Goal: Check status: Check status

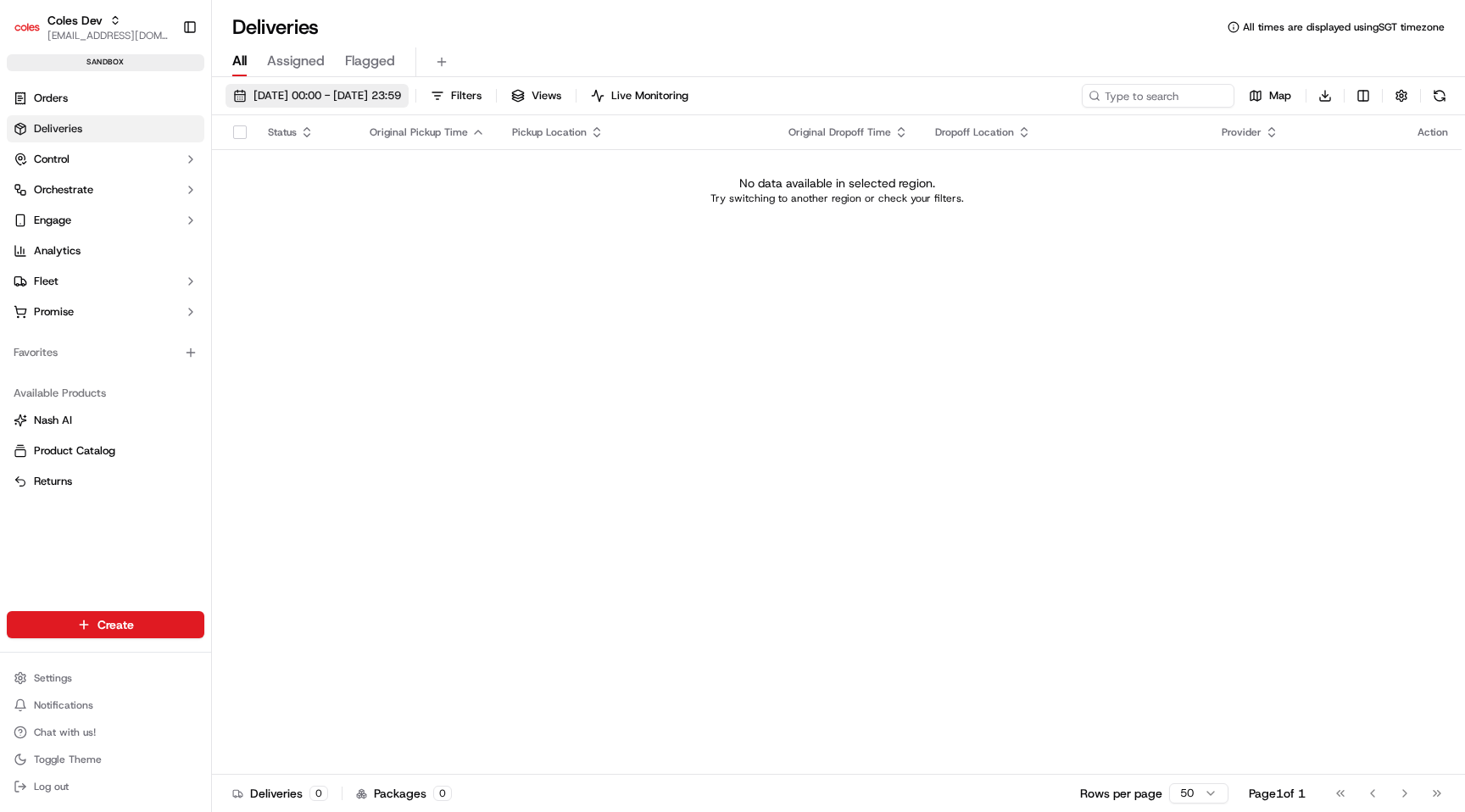
click at [300, 102] on span "16/09/2025 00:00 - 16/09/2025 23:59" at bounding box center [327, 95] width 147 height 15
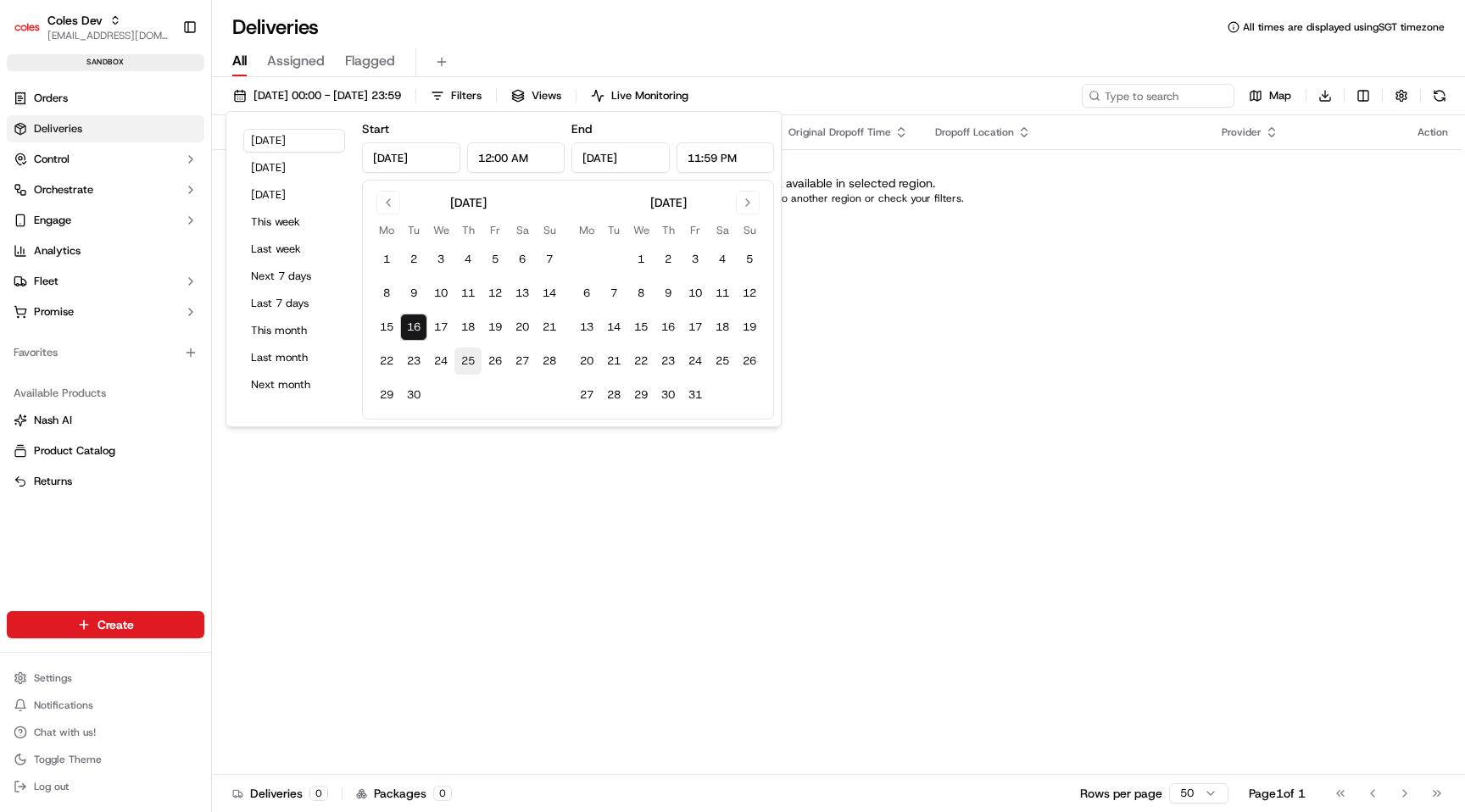
click at [465, 363] on button "25" at bounding box center [467, 361] width 27 height 27
type input "Sep 25, 2025"
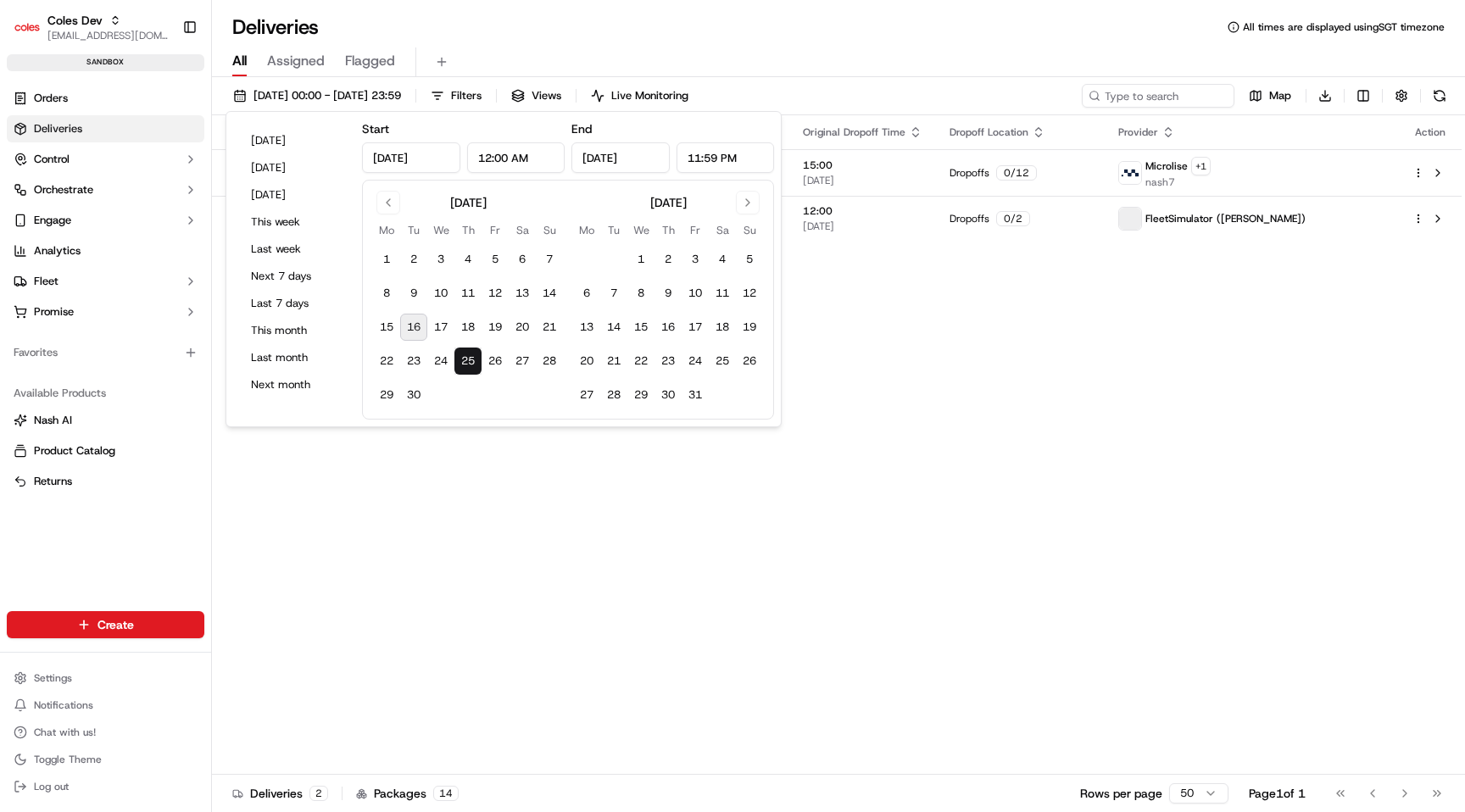
click at [554, 495] on div "Status Original Pickup Time Pickup Location Original Dropoff Time Dropoff Locat…" at bounding box center [837, 446] width 1250 height 660
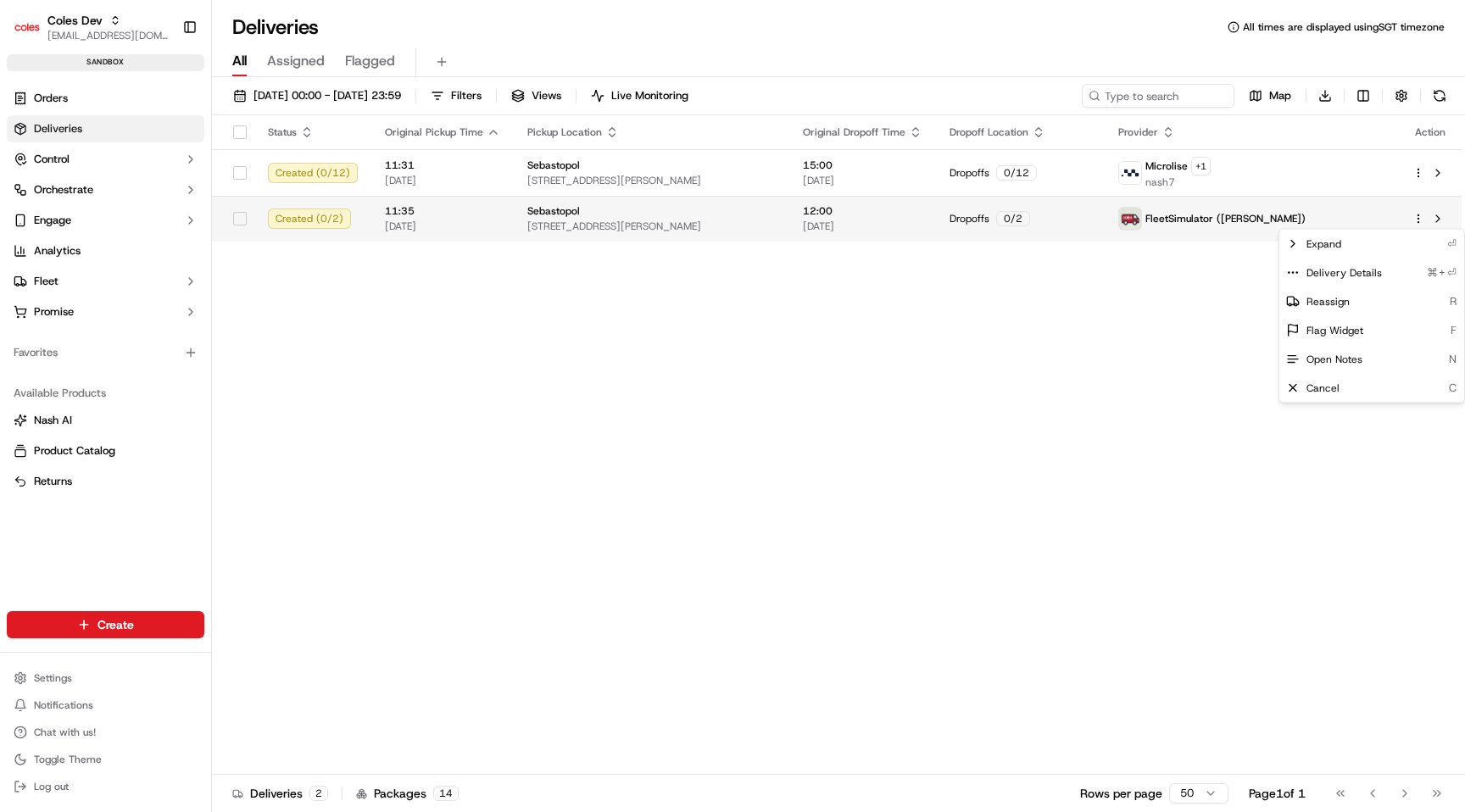
click at [1418, 220] on html "Coles Dev maksim@usenash.com Toggle Sidebar sandbox Orders Deliveries Control O…" at bounding box center [732, 406] width 1465 height 812
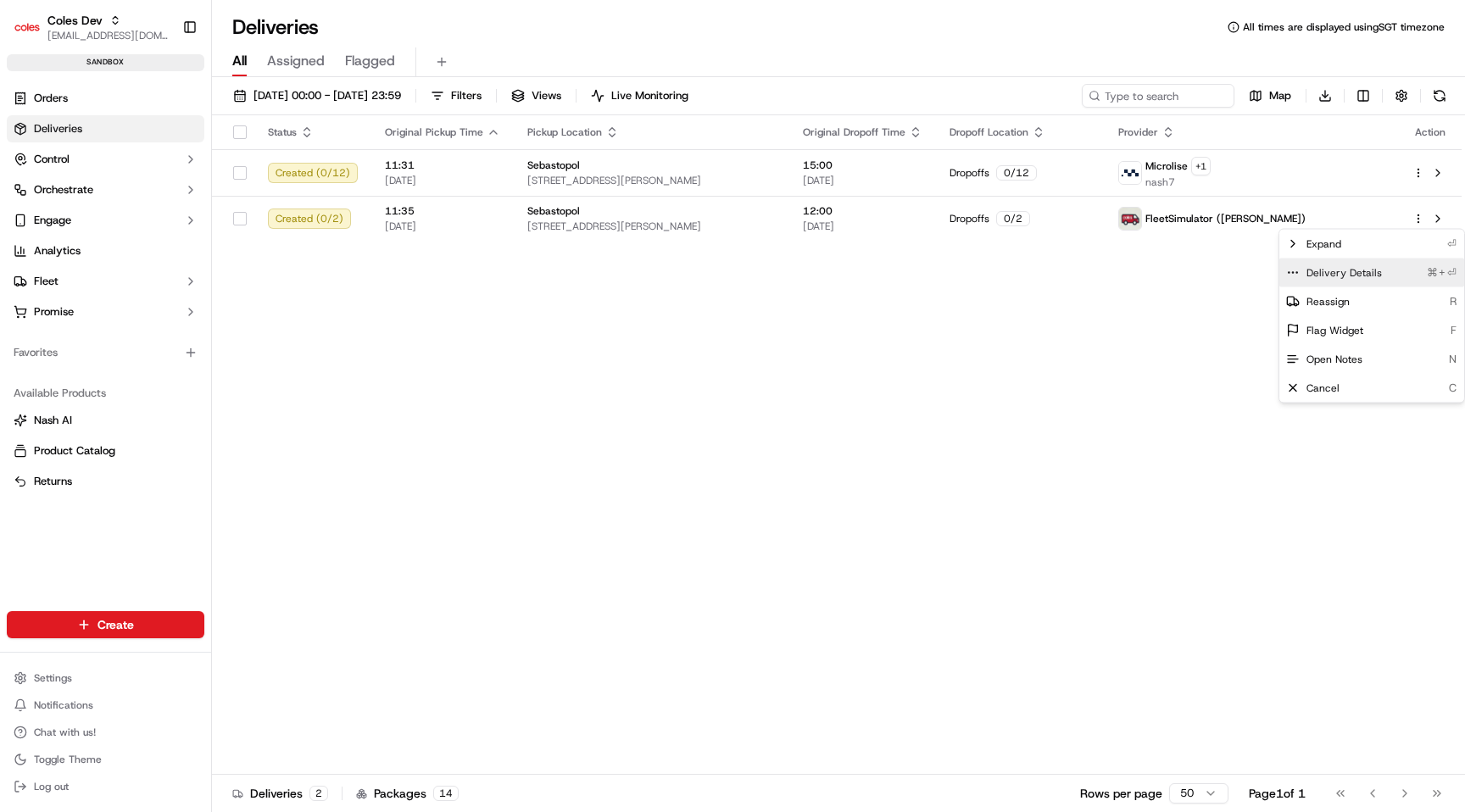
click at [1361, 266] on span "Delivery Details" at bounding box center [1344, 273] width 75 height 14
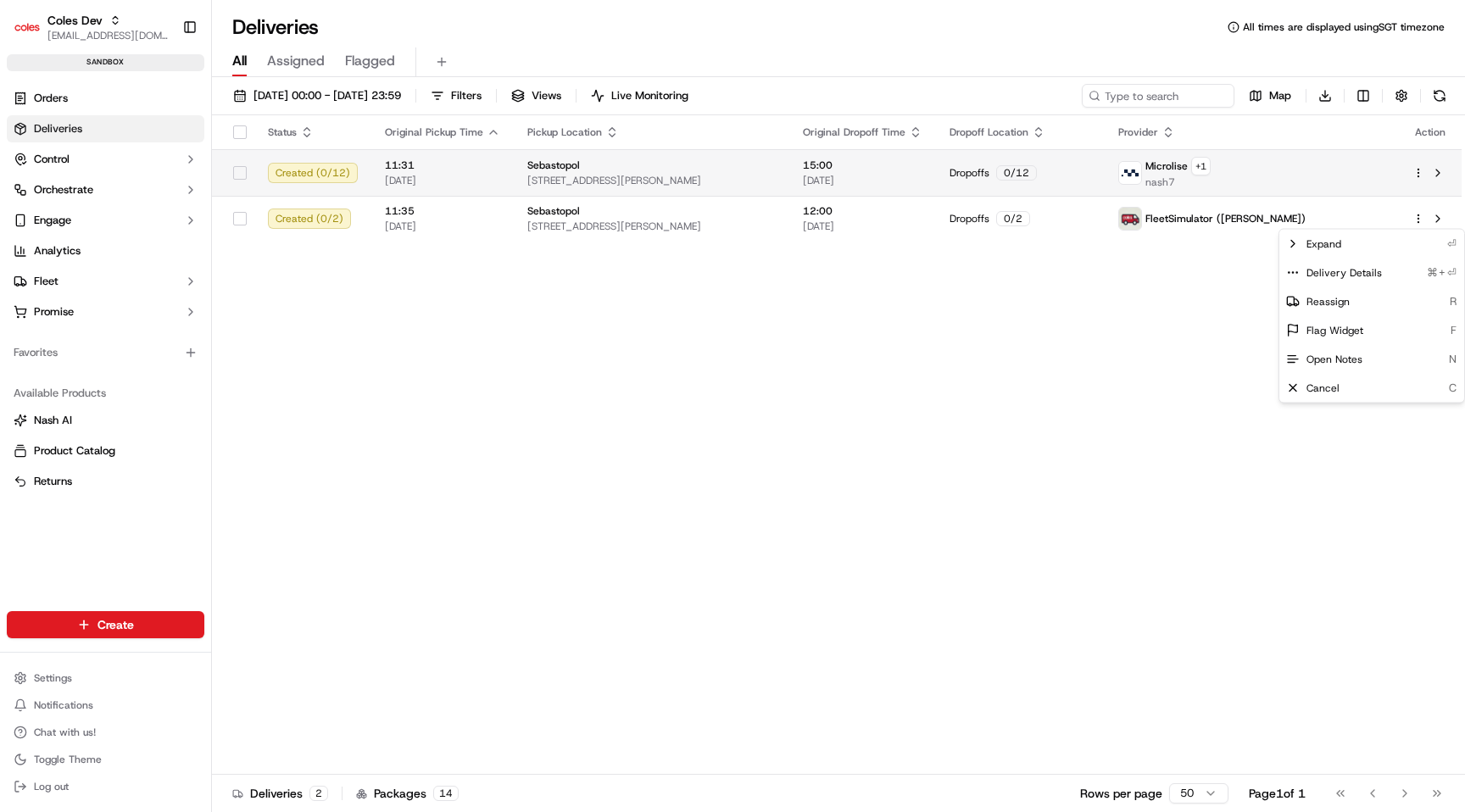
click at [1421, 172] on html "Coles Dev maksim@usenash.com Toggle Sidebar sandbox Orders Deliveries Control O…" at bounding box center [732, 406] width 1465 height 812
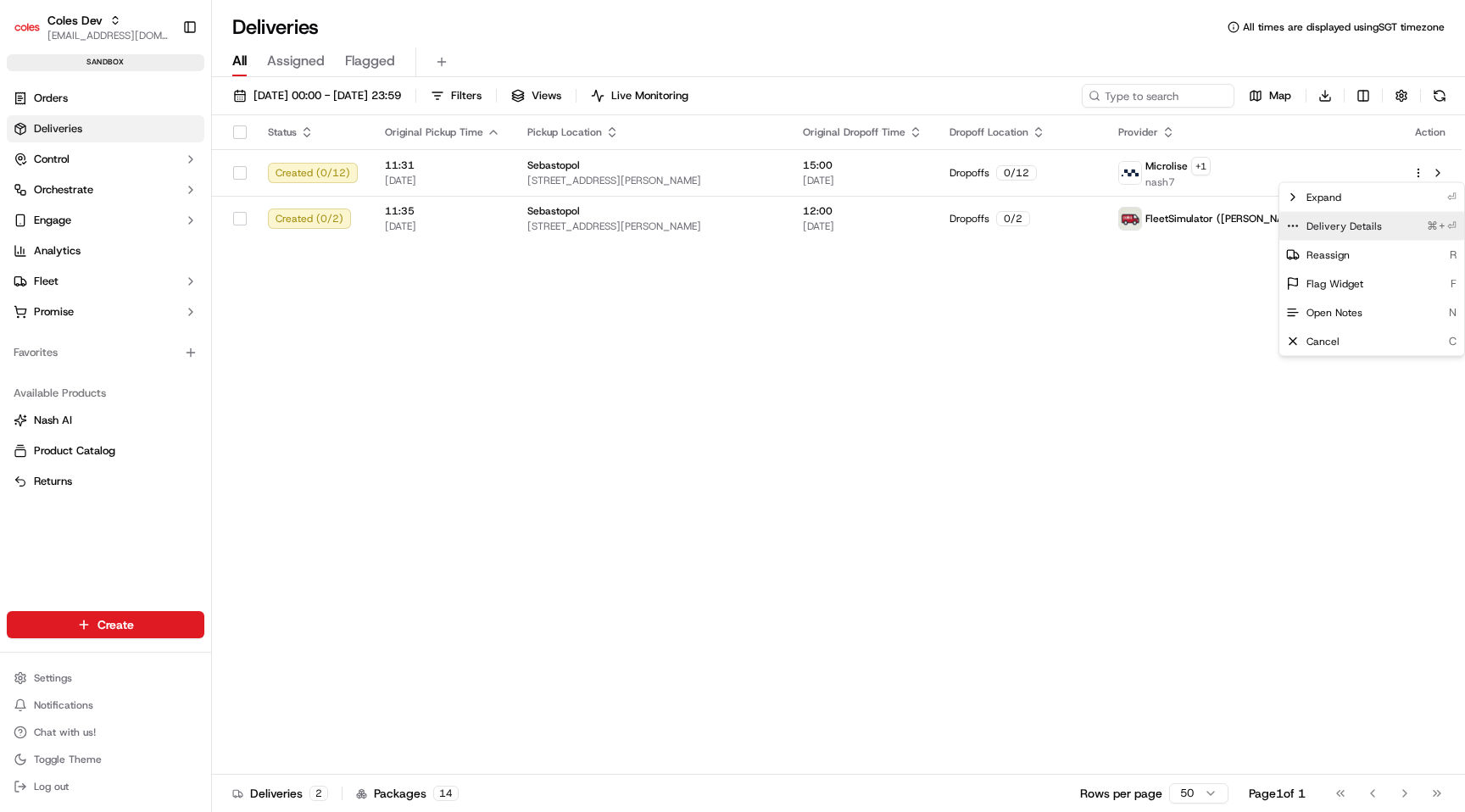
click at [1392, 221] on div "Delivery Details ⌘+⏎" at bounding box center [1371, 226] width 185 height 29
click at [1229, 296] on html "Coles Dev maksim@usenash.com Toggle Sidebar sandbox Orders Deliveries Control O…" at bounding box center [732, 406] width 1465 height 812
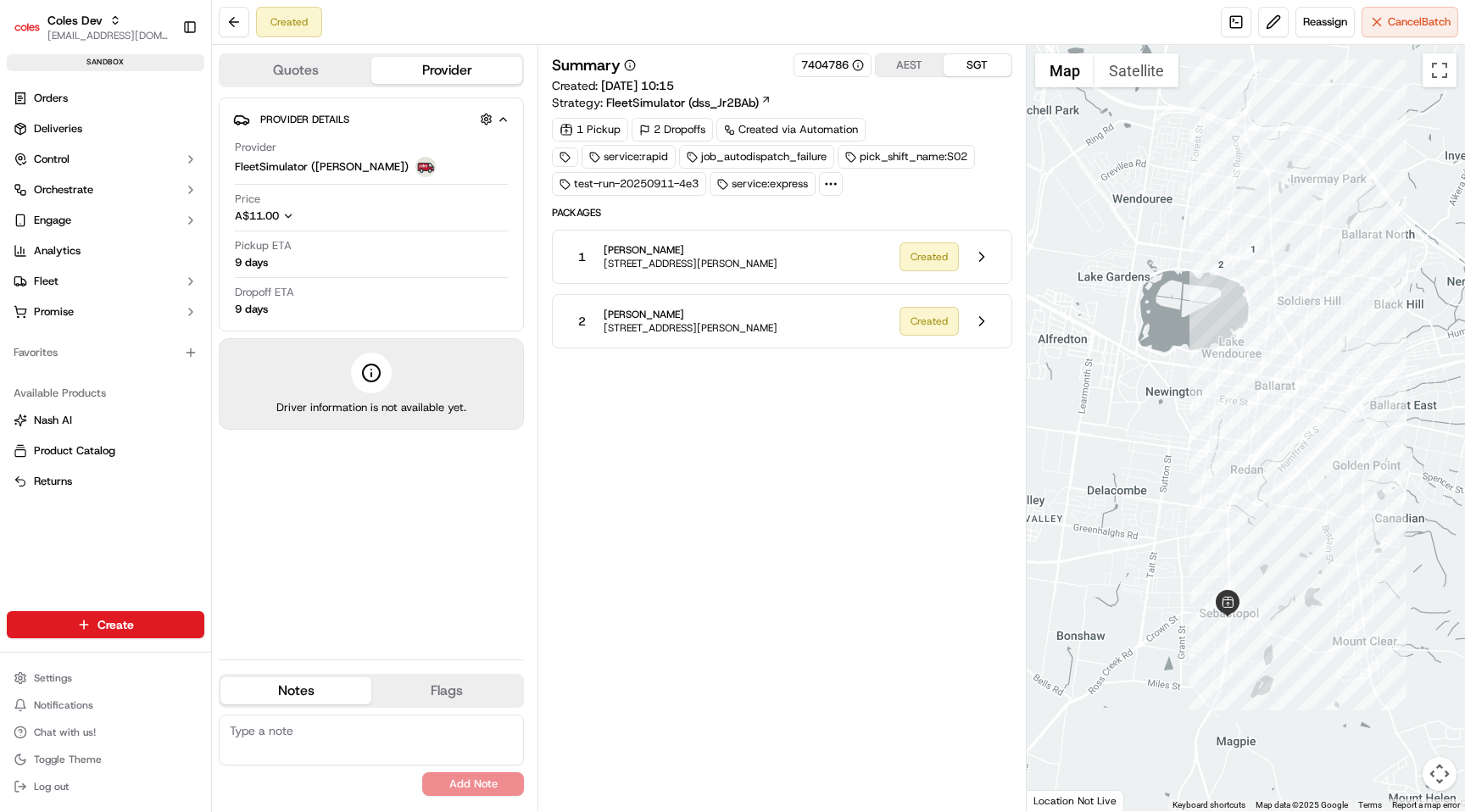
click at [835, 181] on icon at bounding box center [830, 184] width 15 height 15
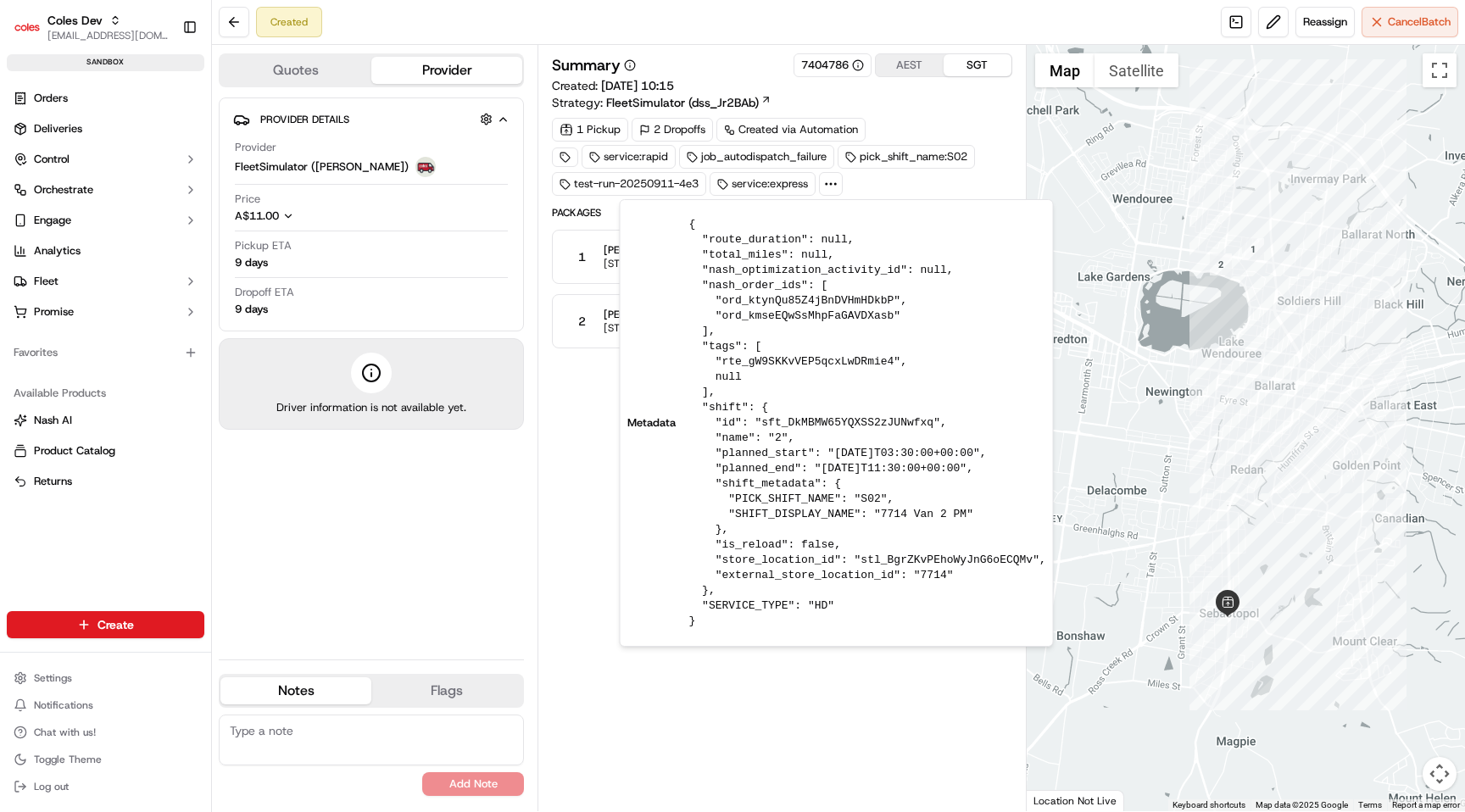
click at [514, 570] on div "Provider Details Hidden ( 2 ) Provider FleetSimulator (Coles Van) Price A$11.00…" at bounding box center [370, 371] width 305 height 548
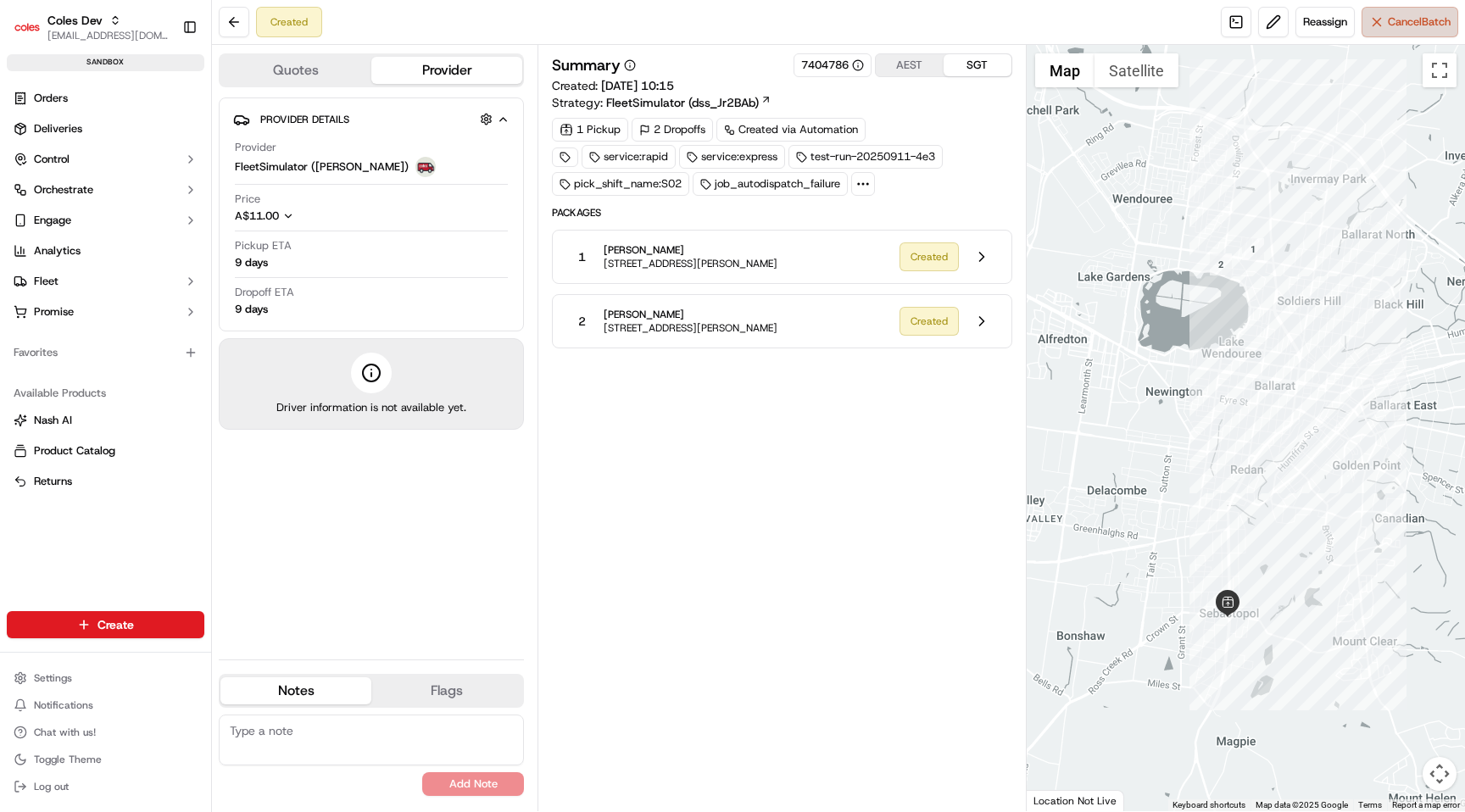
click at [1406, 21] on span "Cancel Batch" at bounding box center [1420, 22] width 63 height 15
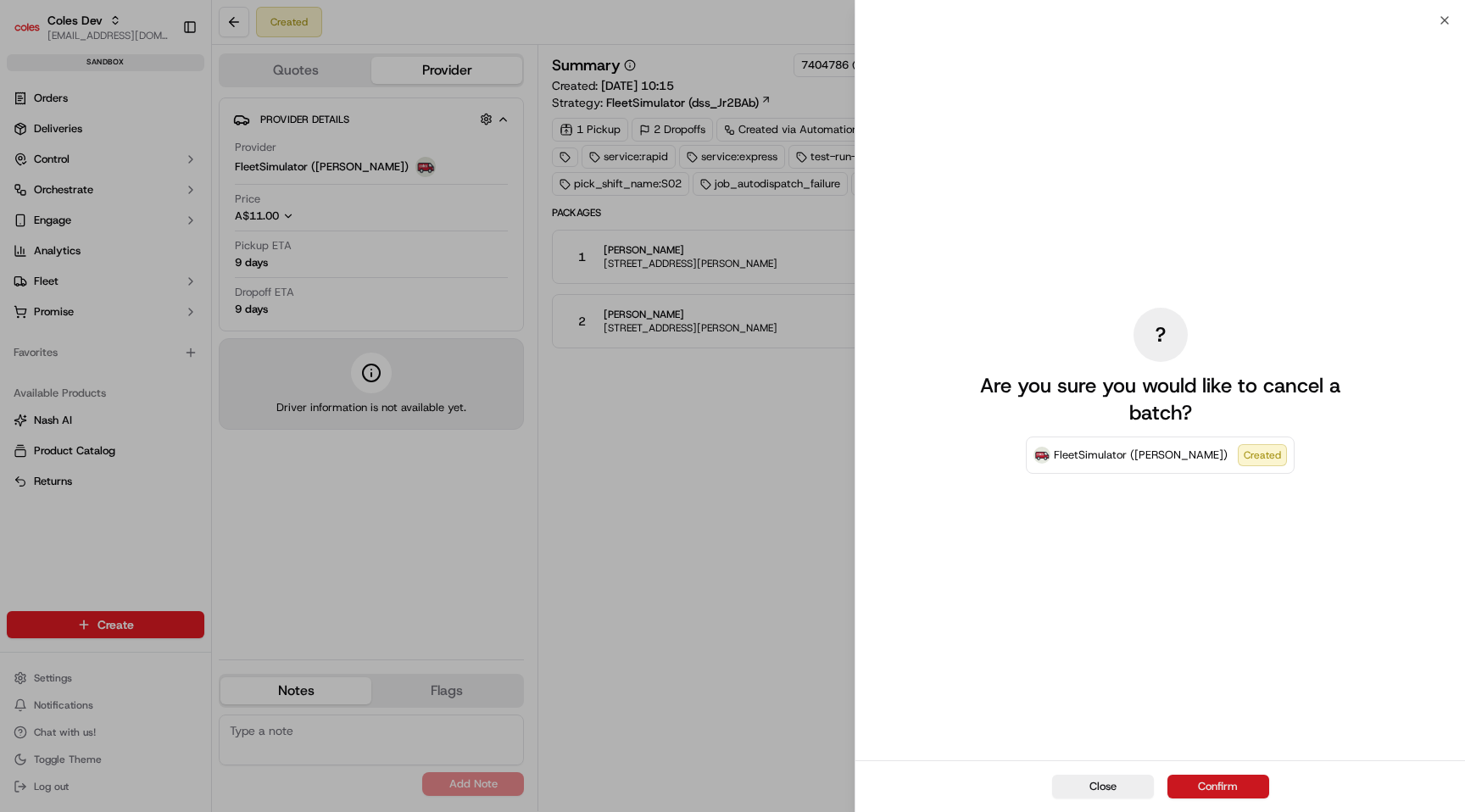
click at [1250, 784] on button "Confirm" at bounding box center [1218, 786] width 102 height 24
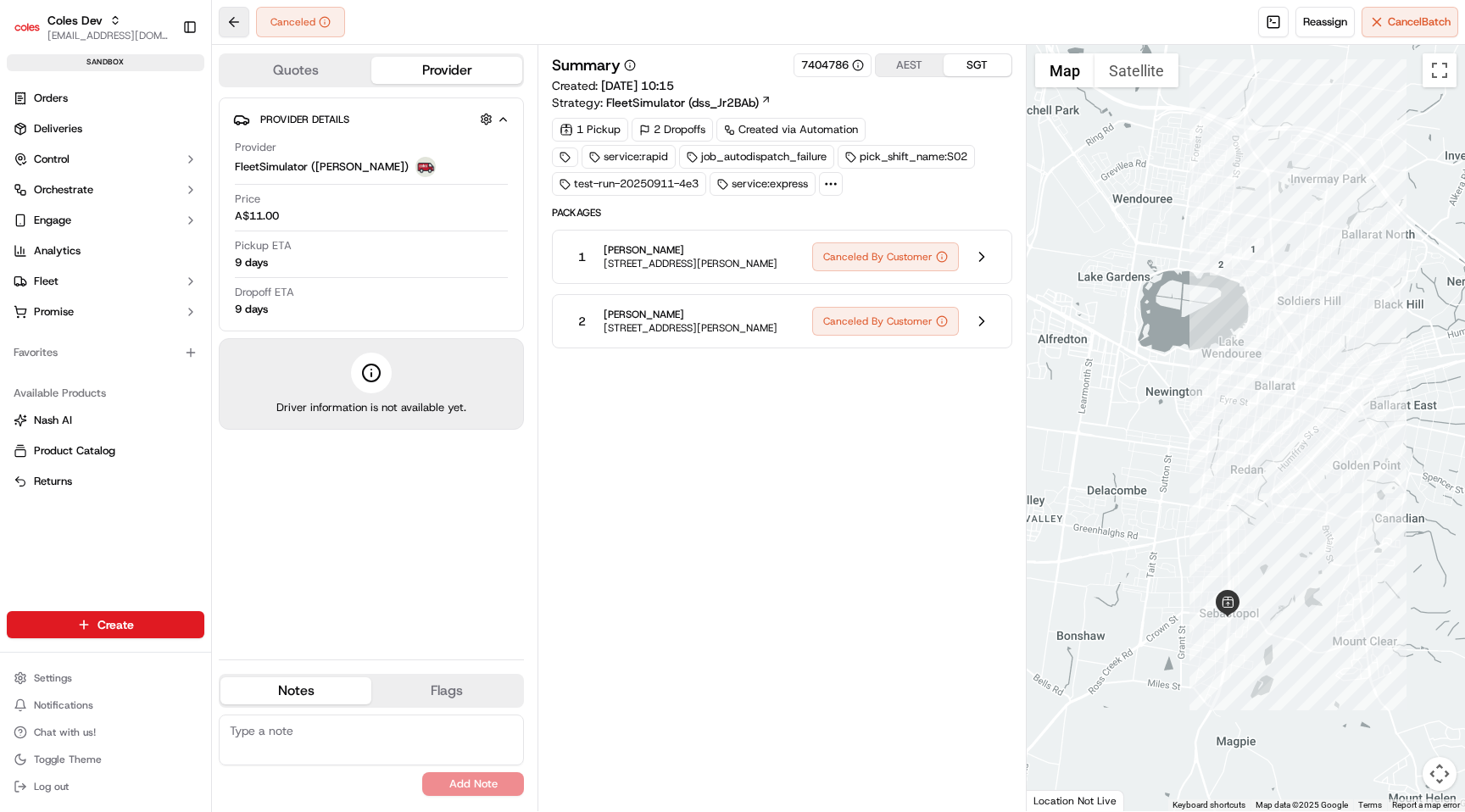
click at [242, 24] on button at bounding box center [233, 22] width 31 height 31
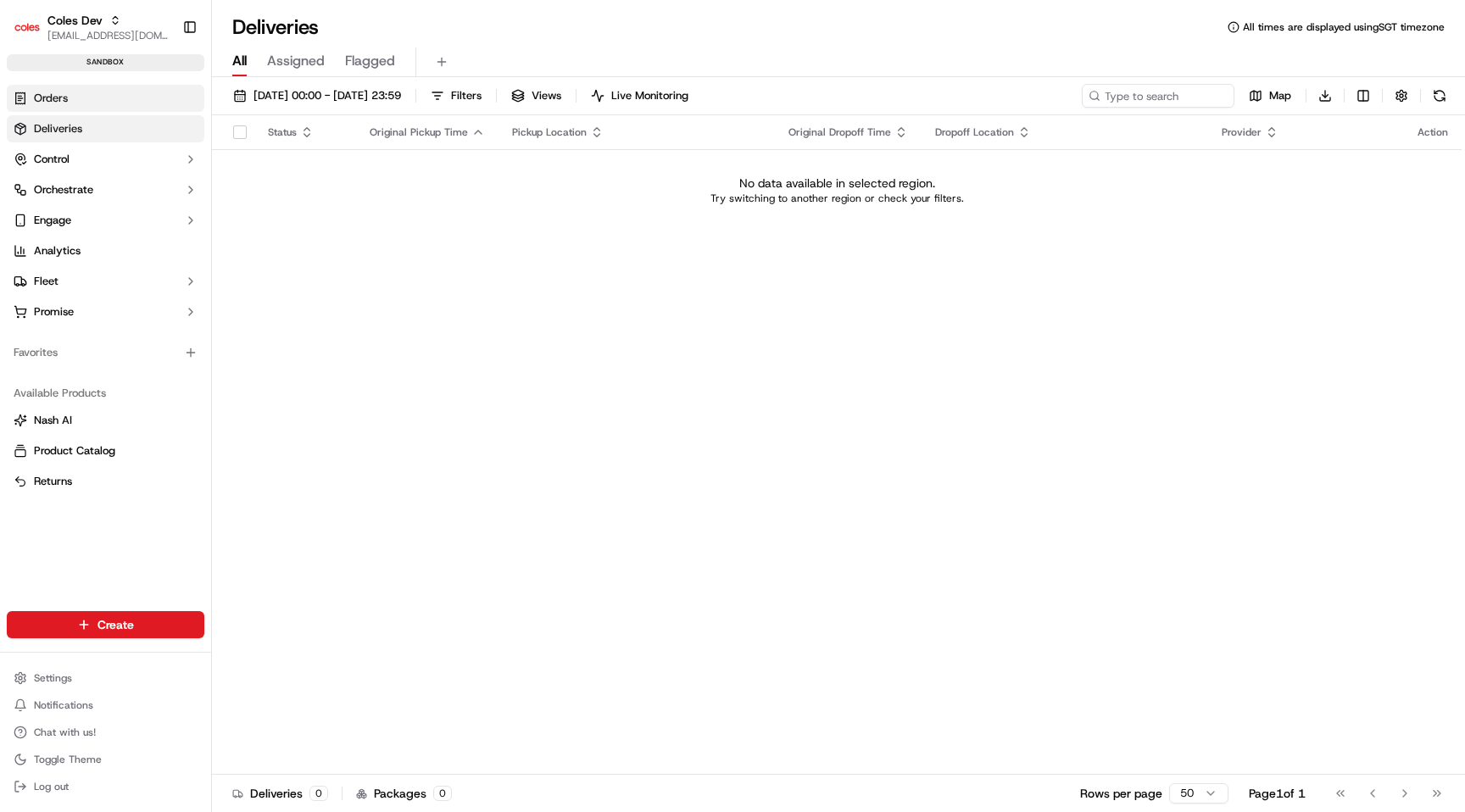
click at [42, 103] on span "Orders" at bounding box center [50, 98] width 34 height 15
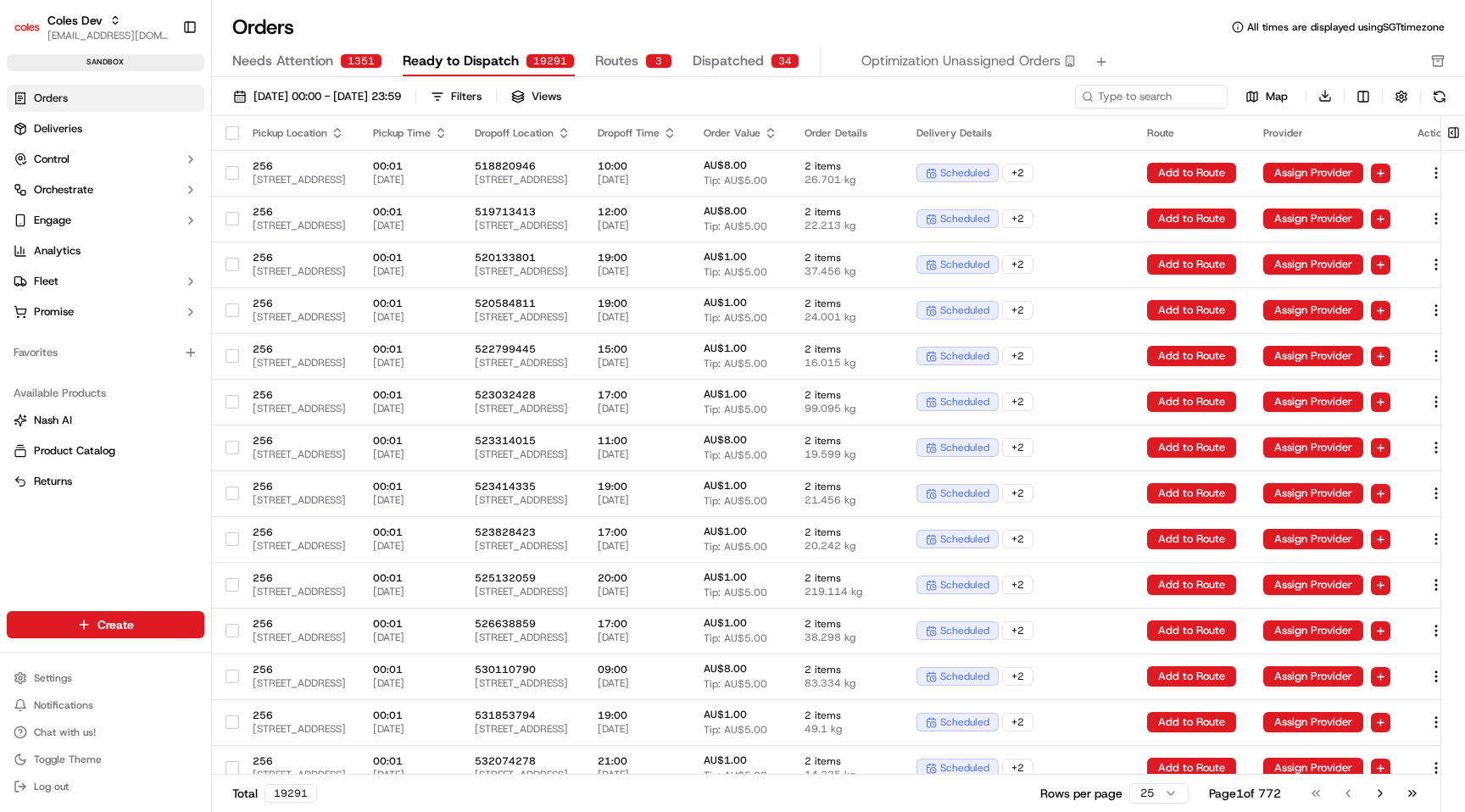
click at [645, 61] on div "3" at bounding box center [658, 60] width 27 height 15
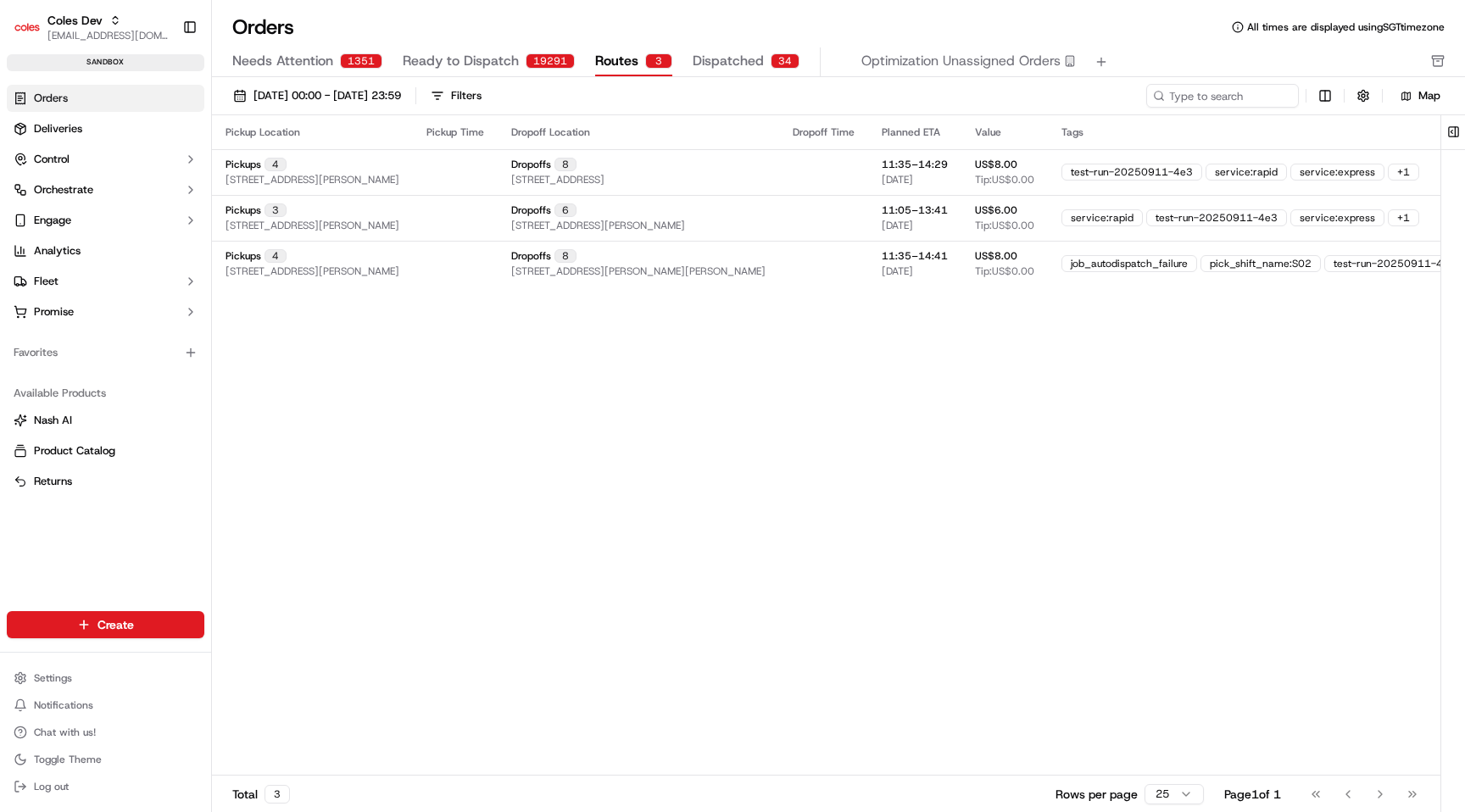
click at [422, 75] on button "Ready to Dispatch 19291" at bounding box center [489, 61] width 172 height 29
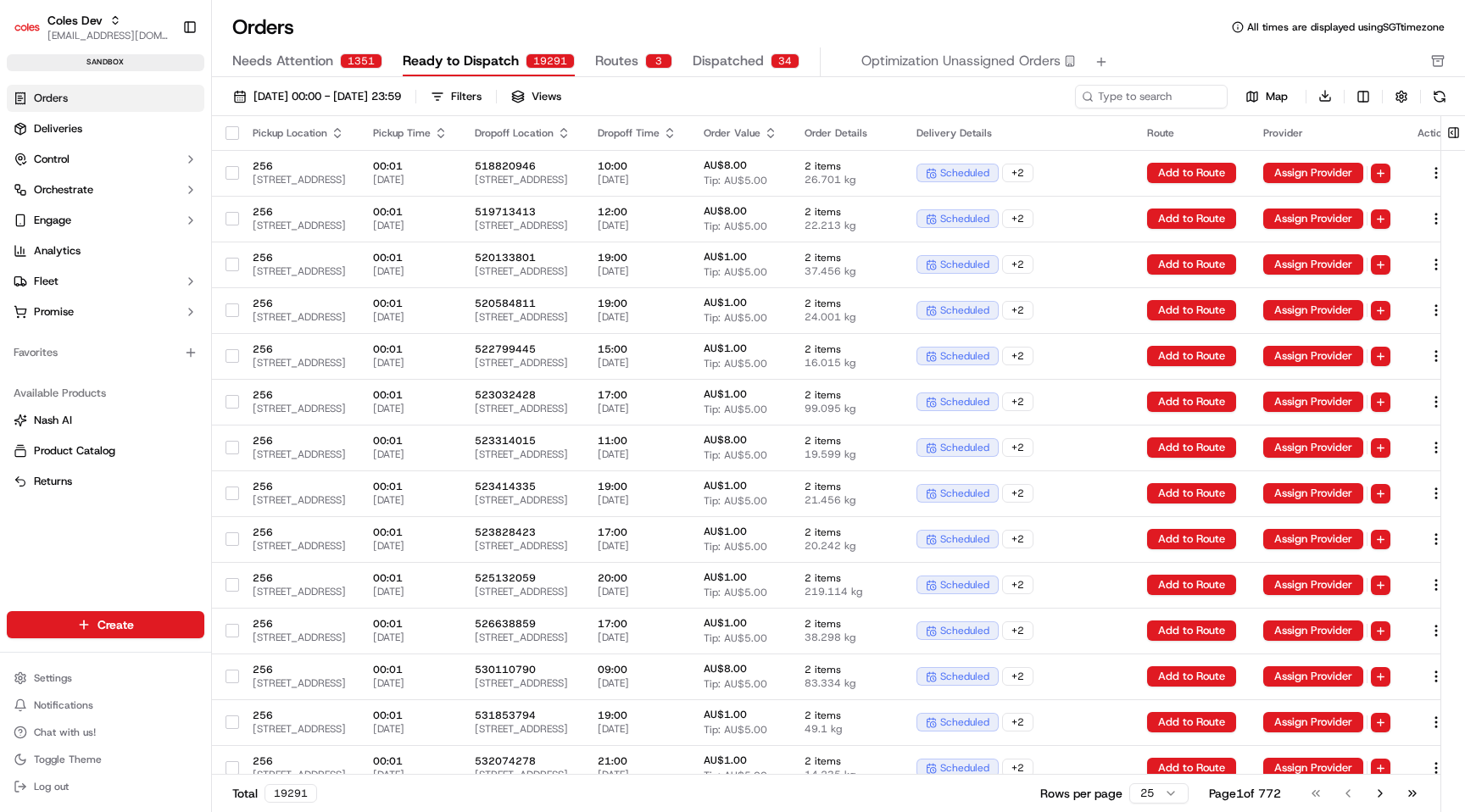
click at [632, 69] on button "Routes 3" at bounding box center [634, 61] width 77 height 29
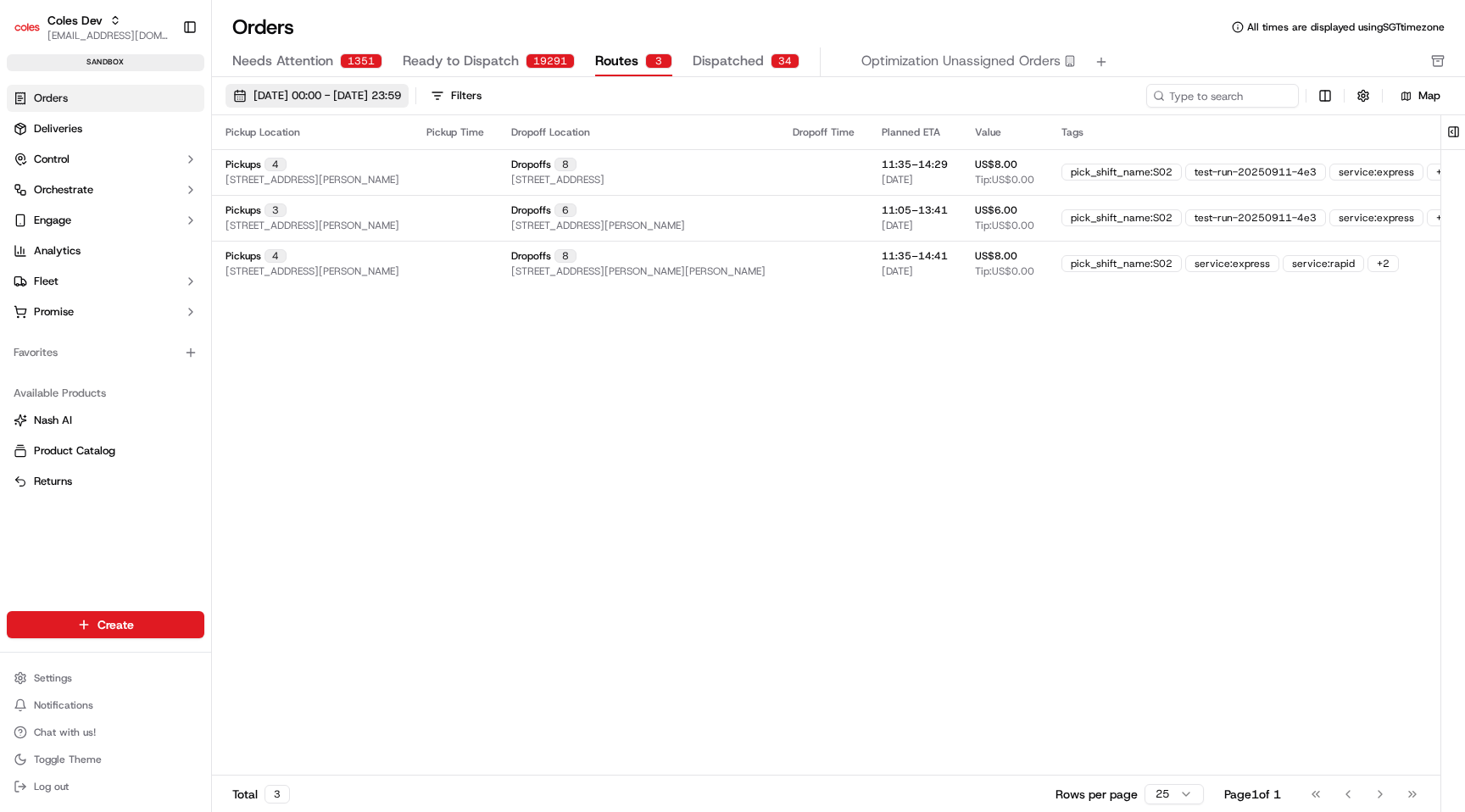
click at [409, 86] on button "01/09/2025 00:00 - 30/09/2025 23:59" at bounding box center [316, 96] width 183 height 24
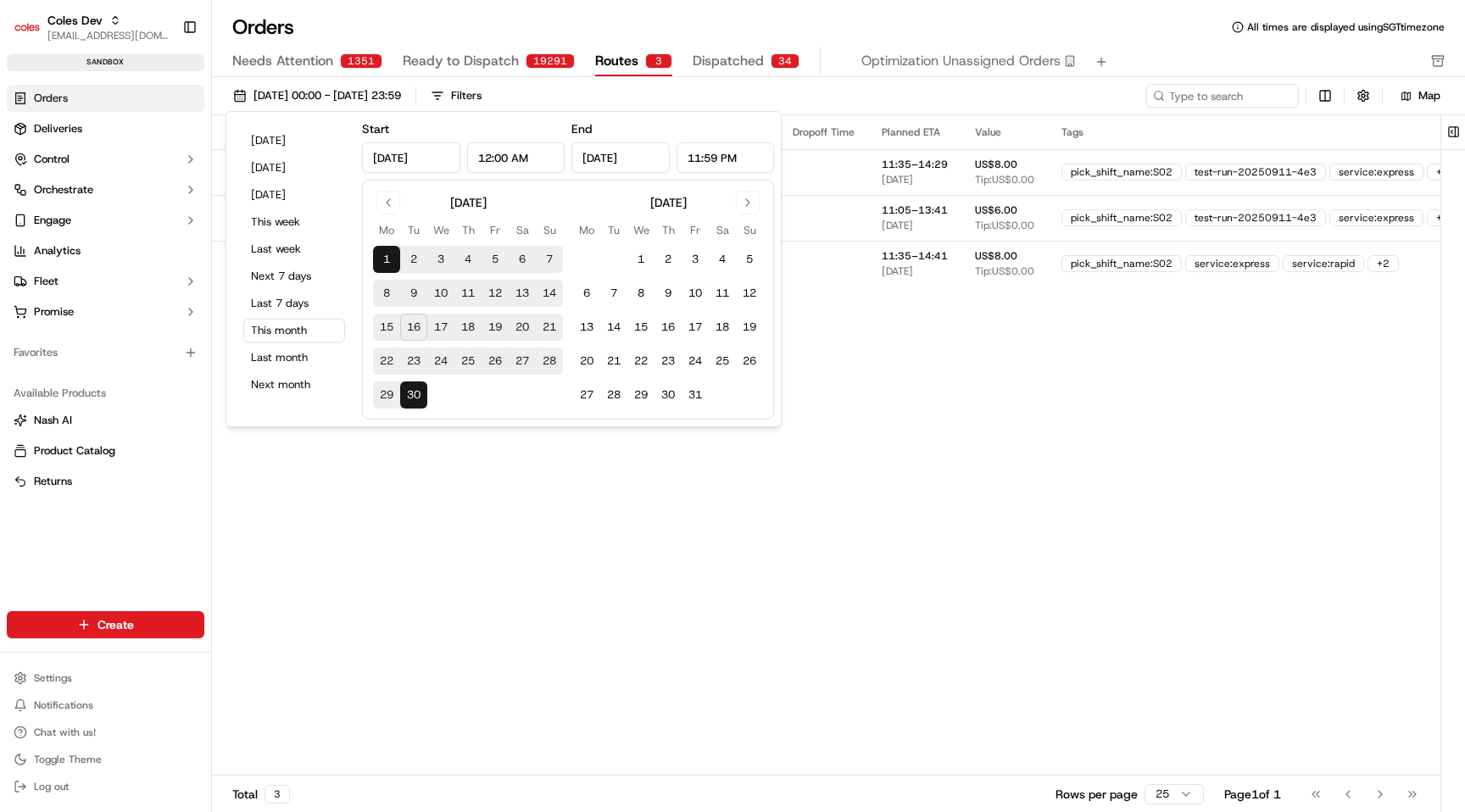
click at [456, 367] on button "25" at bounding box center [467, 361] width 27 height 27
type input "Sep 25, 2025"
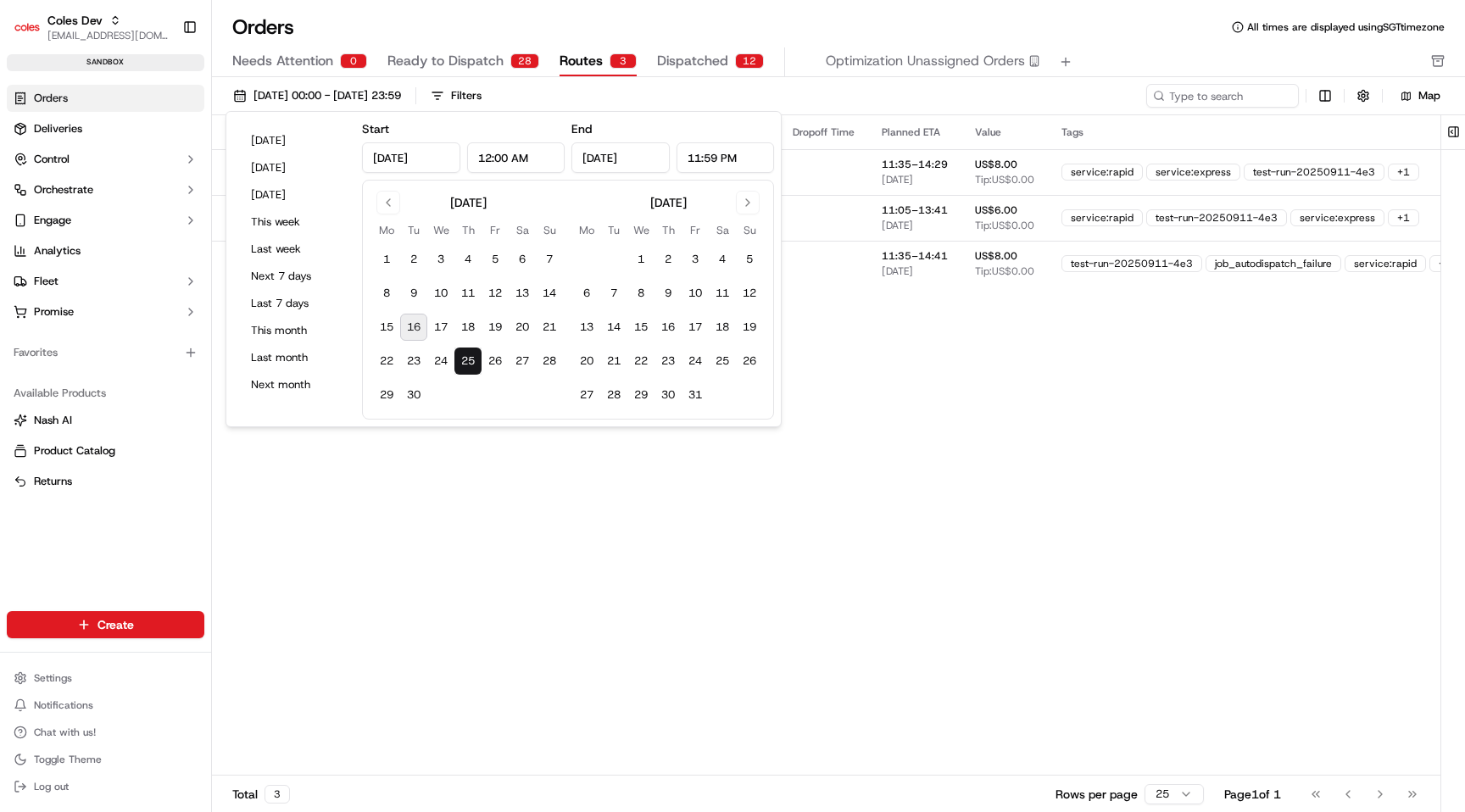
click at [457, 367] on button "25" at bounding box center [467, 361] width 27 height 27
click at [1005, 498] on div "Pickup Location Pickup Time Dropoff Location Dropoff Time Planned ETA Value Tag…" at bounding box center [925, 446] width 1425 height 660
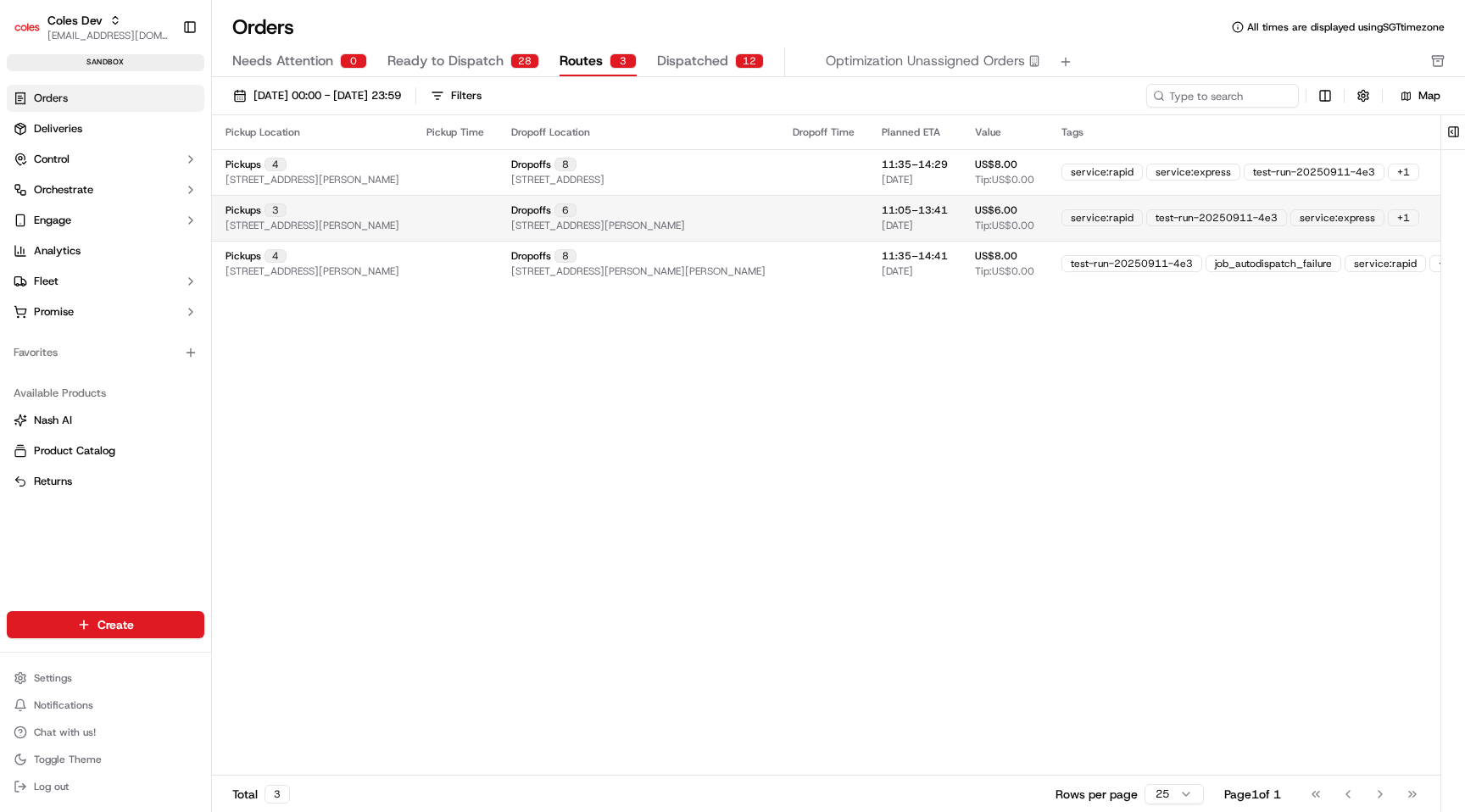
scroll to position [0, 227]
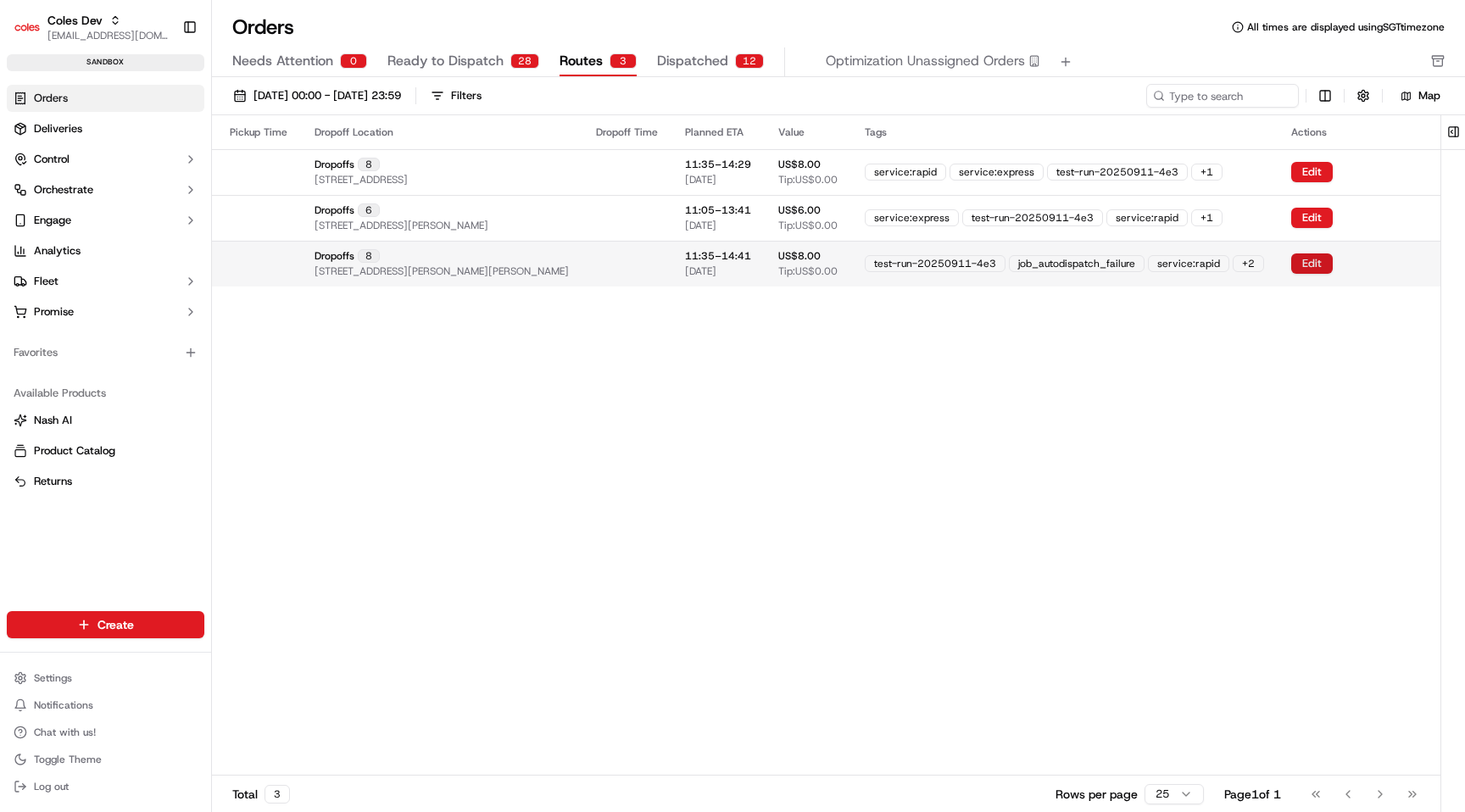
click at [1318, 257] on button "Edit" at bounding box center [1312, 264] width 41 height 21
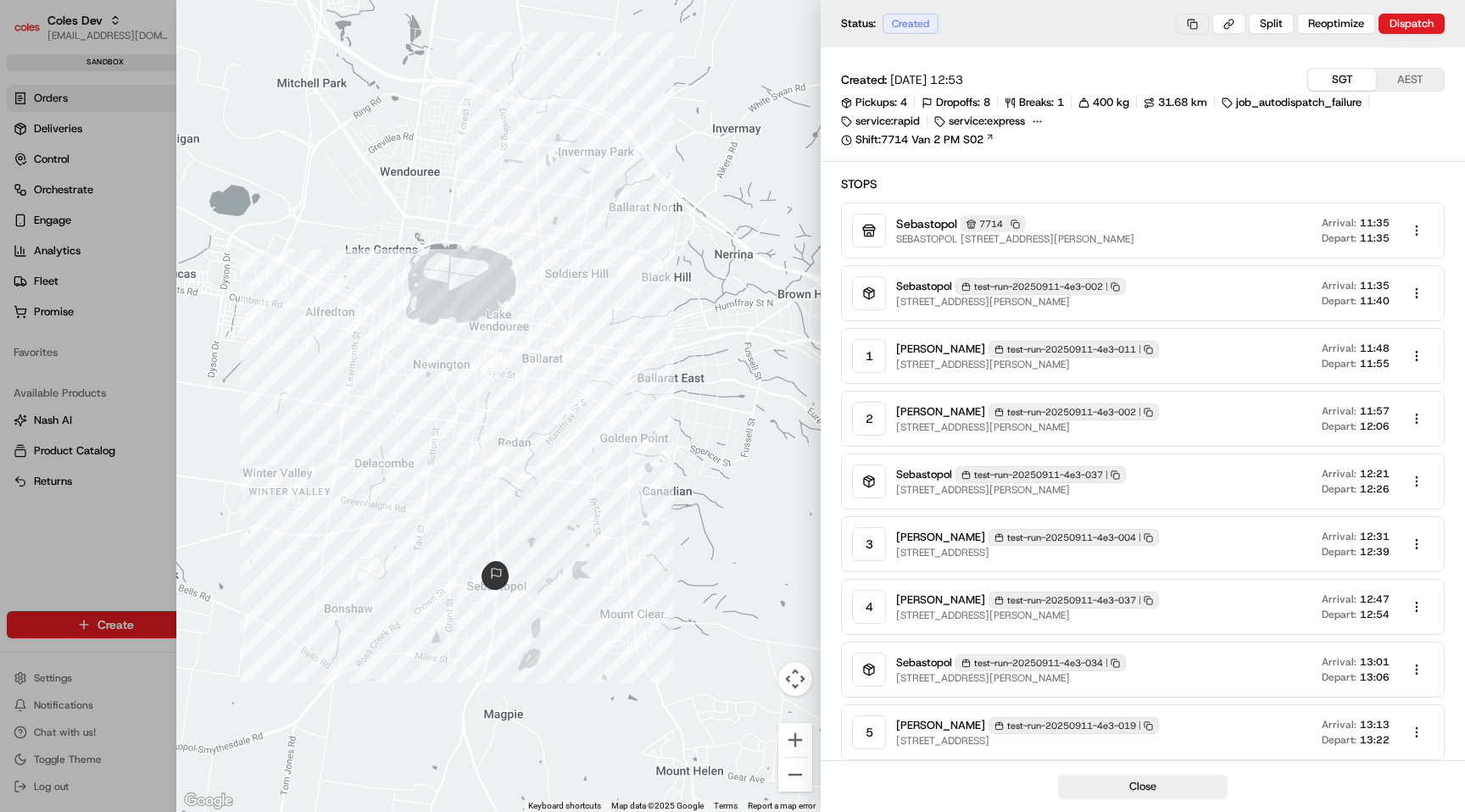
click at [1193, 18] on button at bounding box center [1191, 24] width 33 height 21
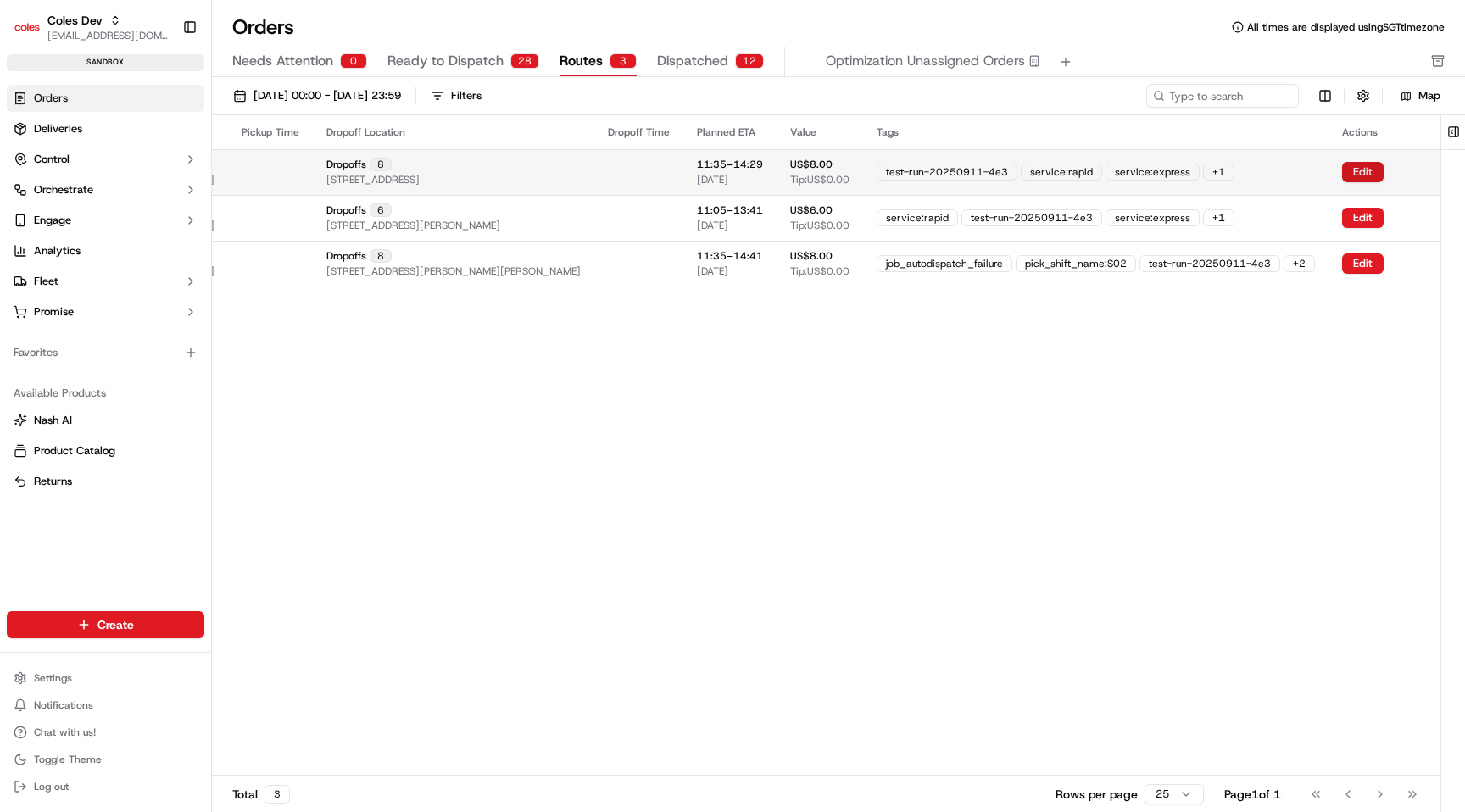
click at [1384, 174] on button "Edit" at bounding box center [1363, 172] width 41 height 21
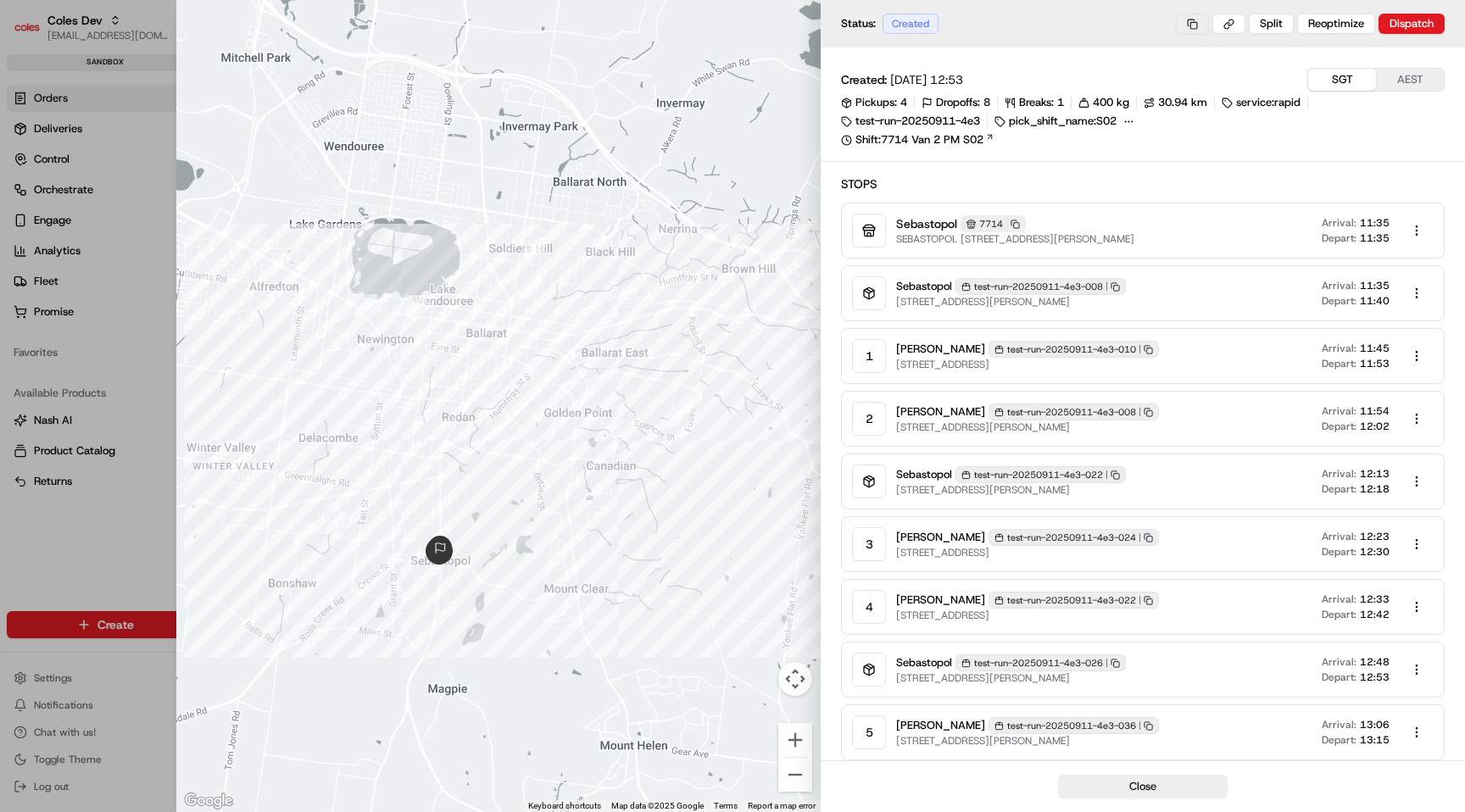
click at [1193, 26] on button at bounding box center [1191, 24] width 33 height 21
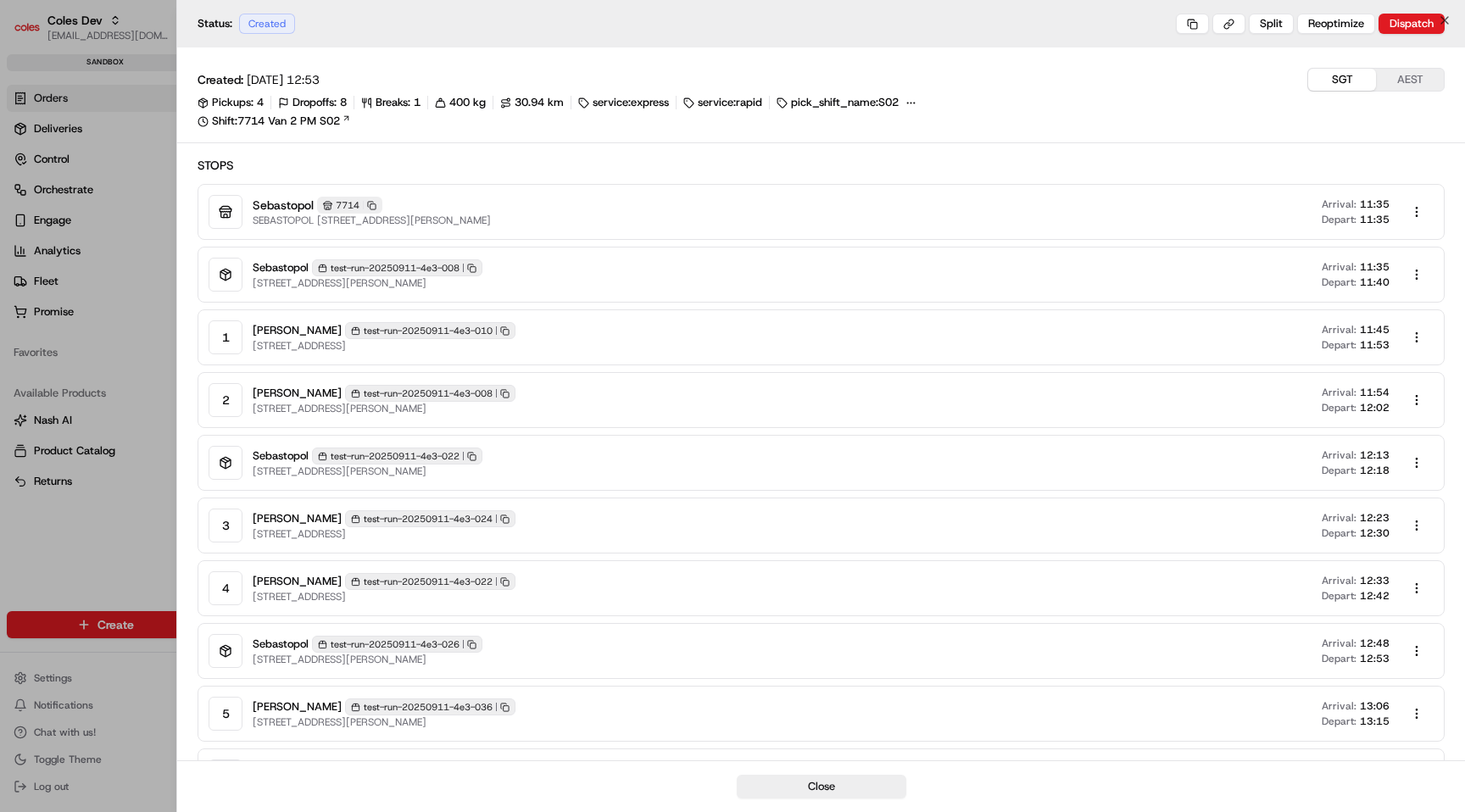
scroll to position [0, 180]
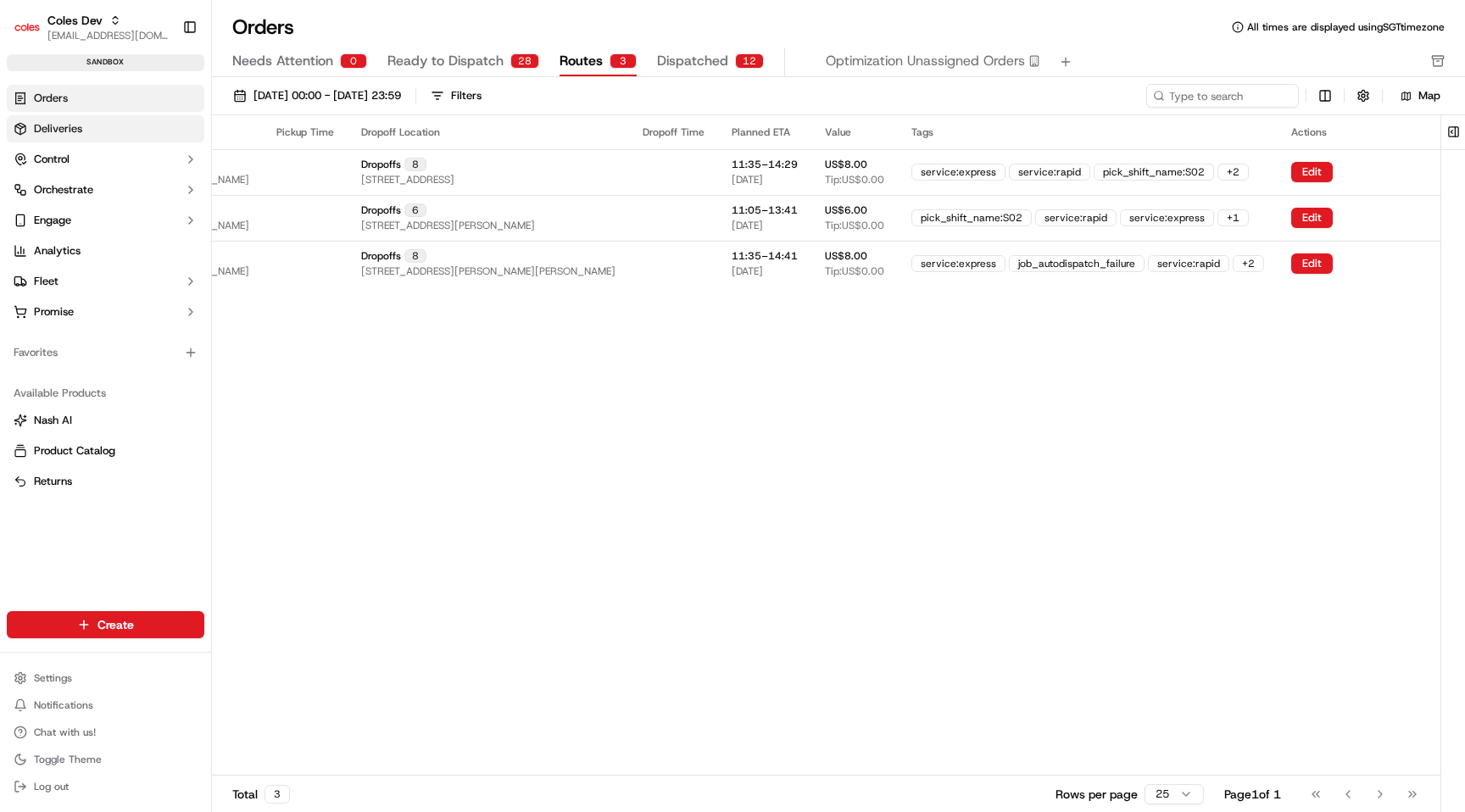
click at [128, 122] on link "Deliveries" at bounding box center [106, 128] width 198 height 27
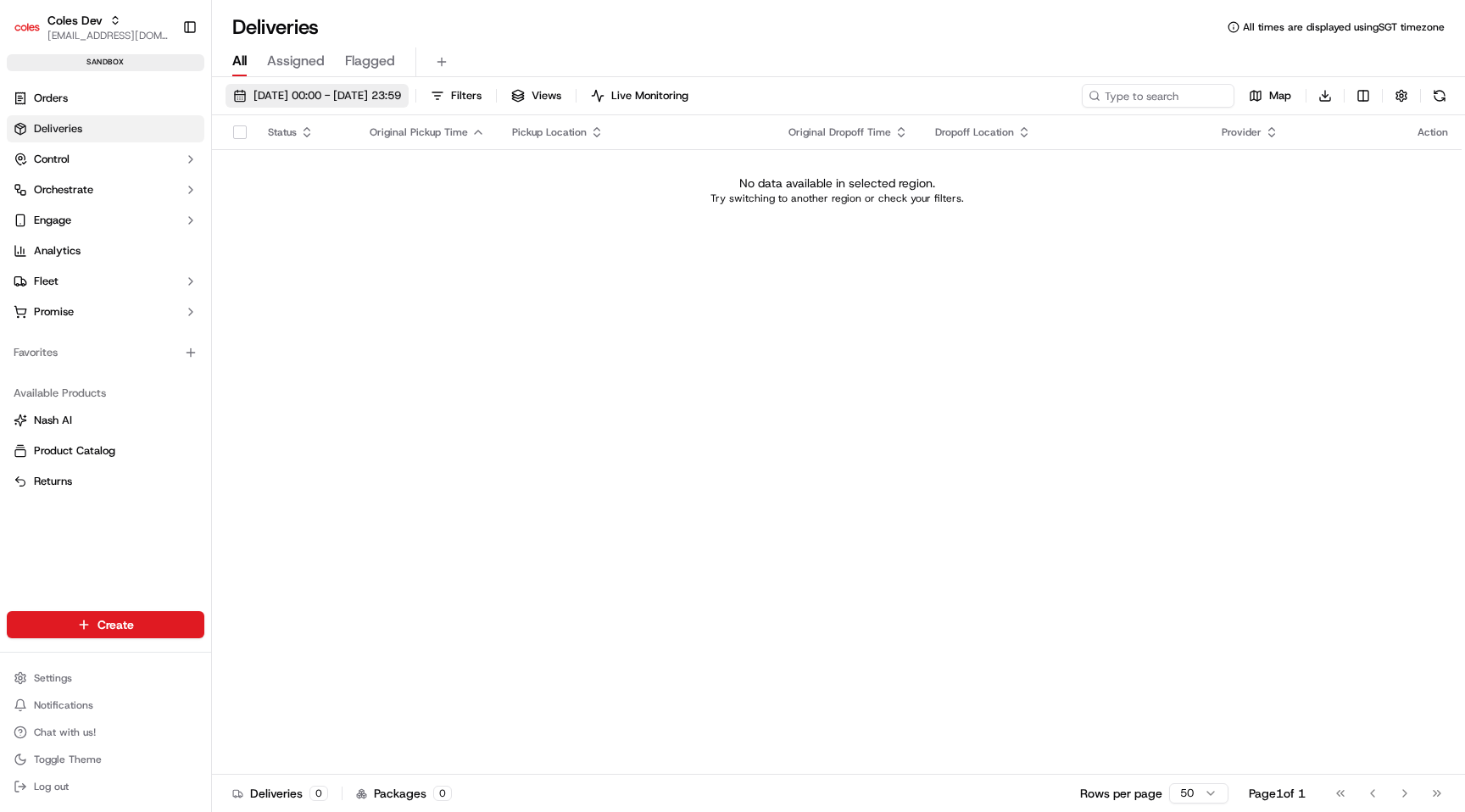
click at [393, 87] on button "16/09/2025 00:00 - 16/09/2025 23:59" at bounding box center [316, 96] width 183 height 24
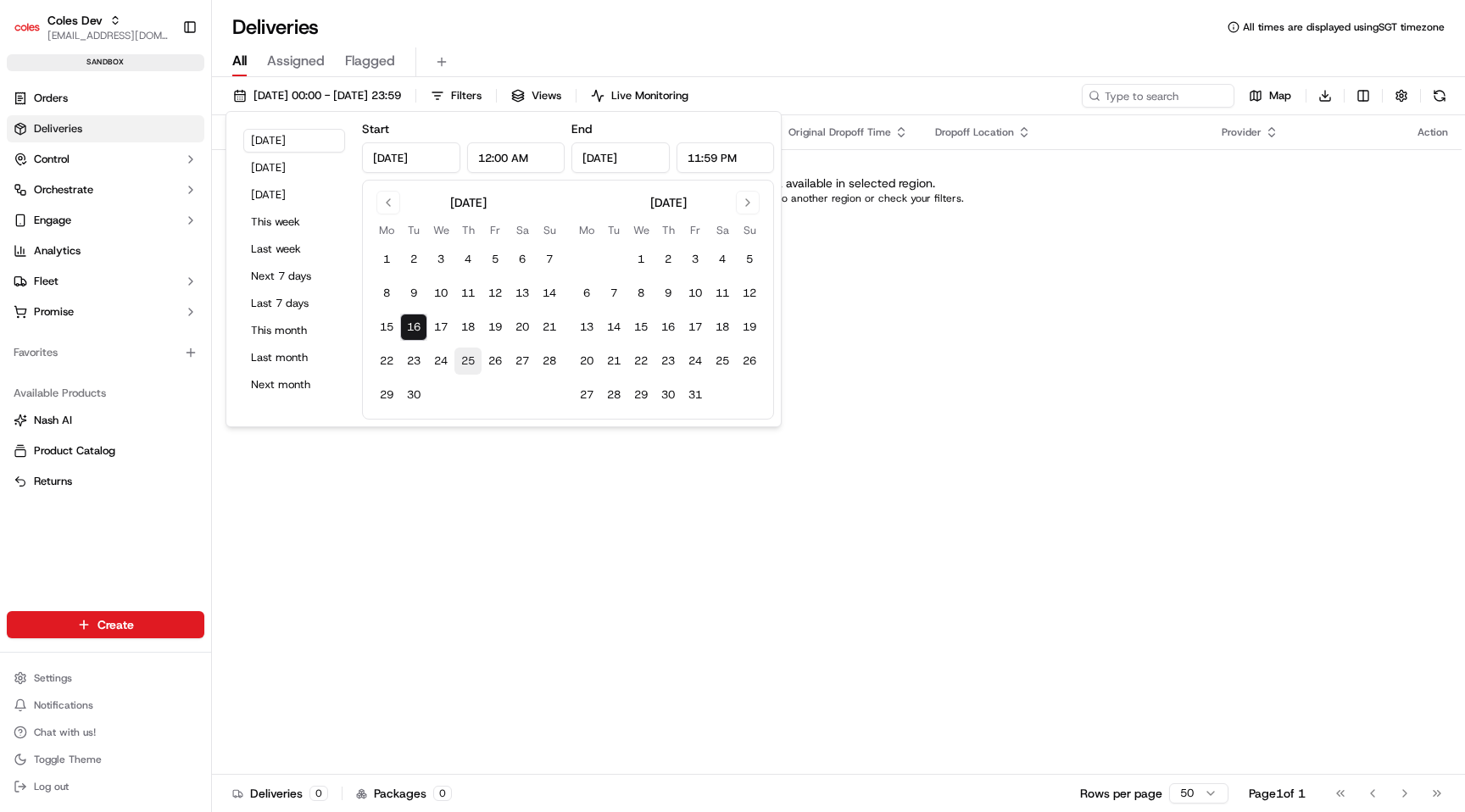
click at [475, 360] on button "25" at bounding box center [467, 361] width 27 height 27
type input "Sep 25, 2025"
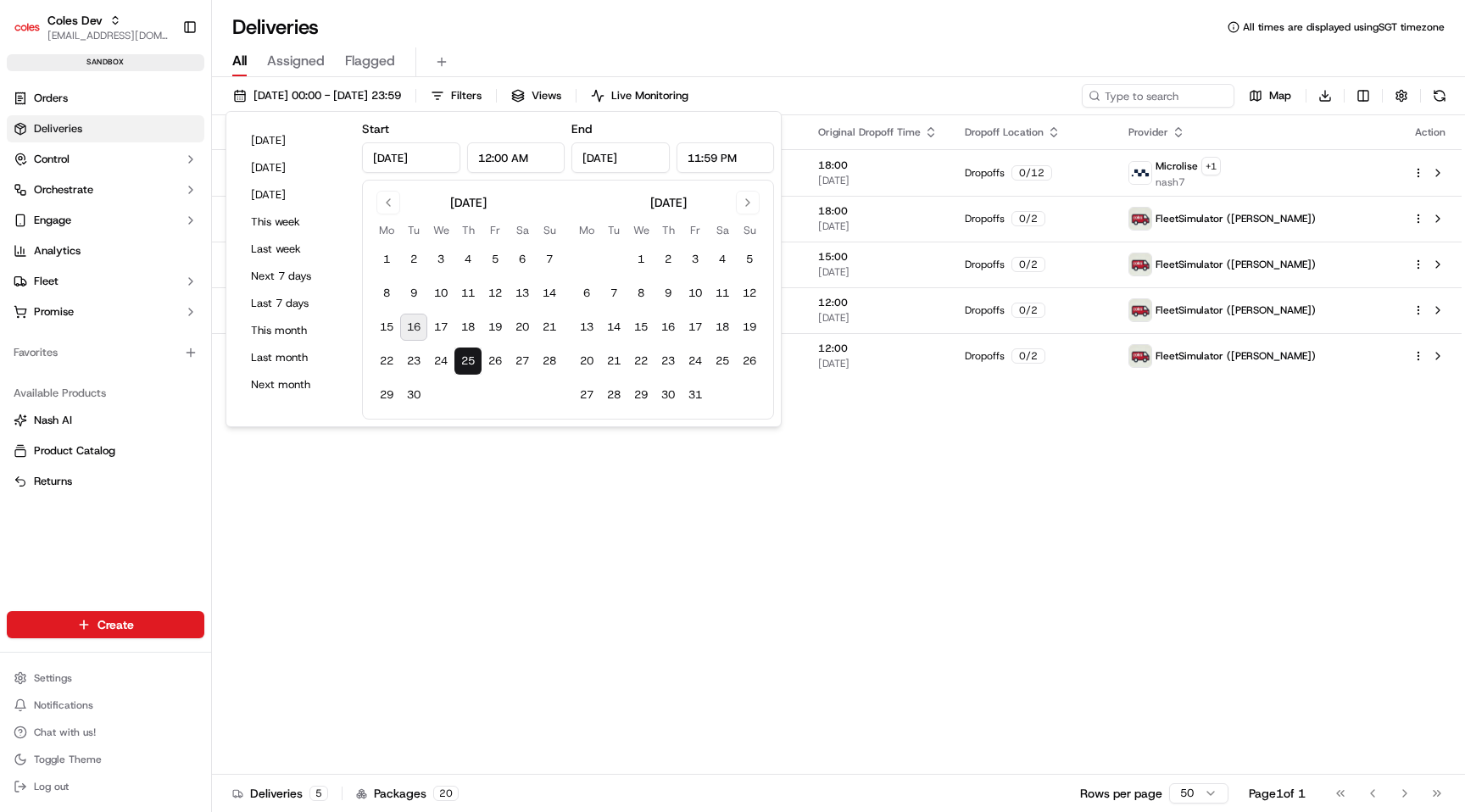
click at [692, 550] on div "Status Original Pickup Time Pickup Location Original Dropoff Time Dropoff Locat…" at bounding box center [837, 446] width 1250 height 660
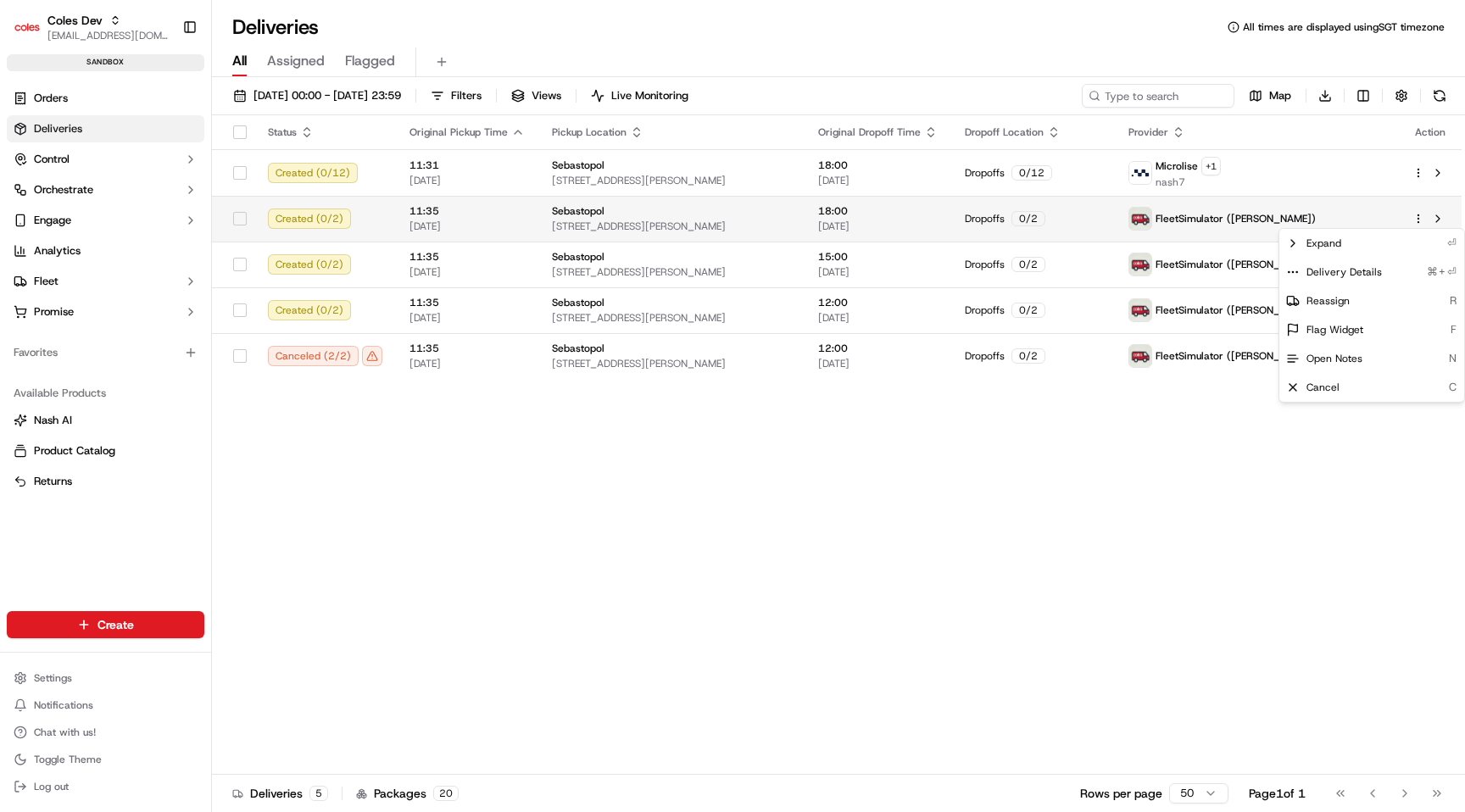
click at [1418, 218] on html "Coles Dev maksim@usenash.com Toggle Sidebar sandbox Orders Deliveries Control O…" at bounding box center [732, 406] width 1465 height 812
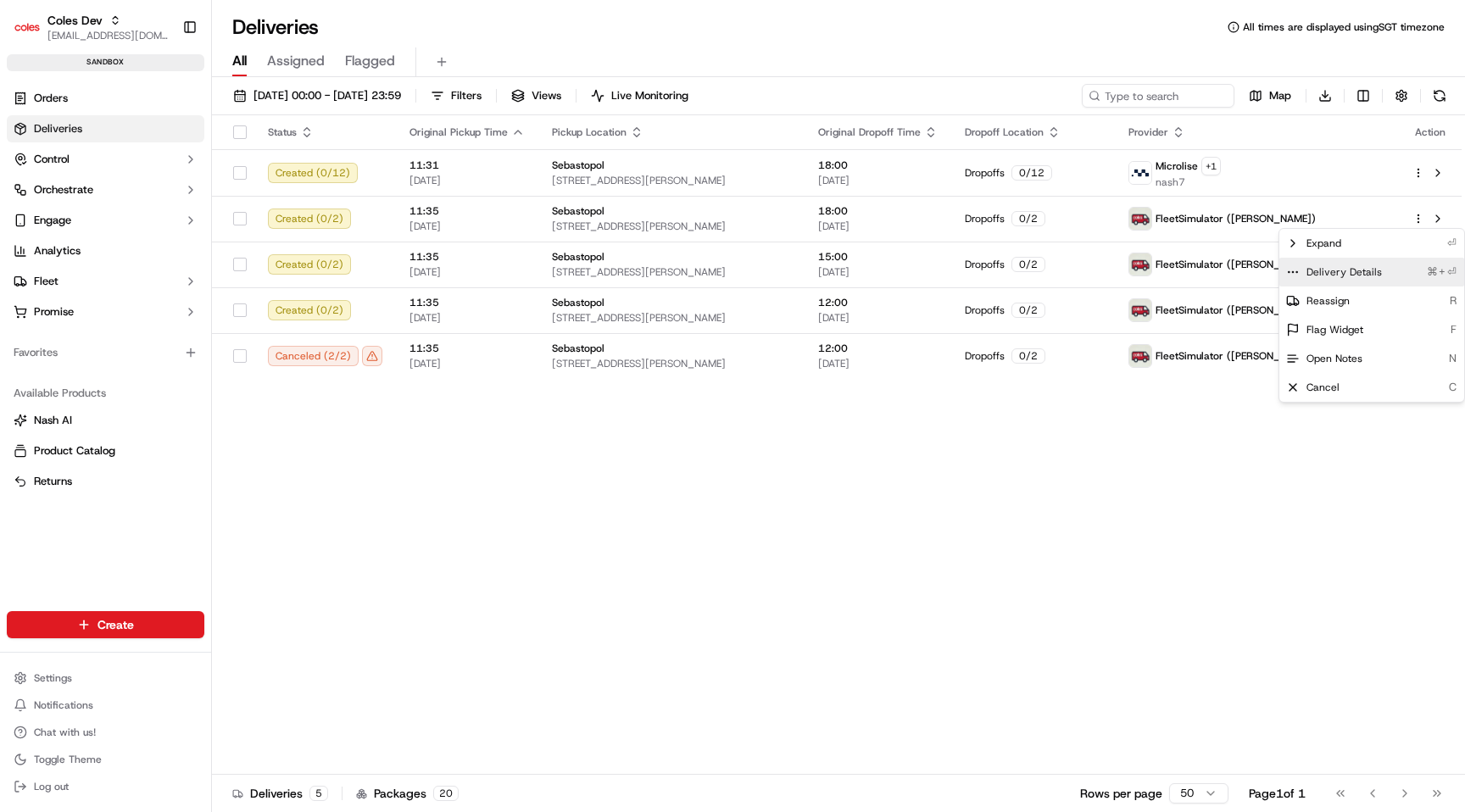
click at [1349, 276] on span "Delivery Details" at bounding box center [1344, 273] width 75 height 14
click at [1338, 277] on span "Delivery Details" at bounding box center [1344, 273] width 75 height 14
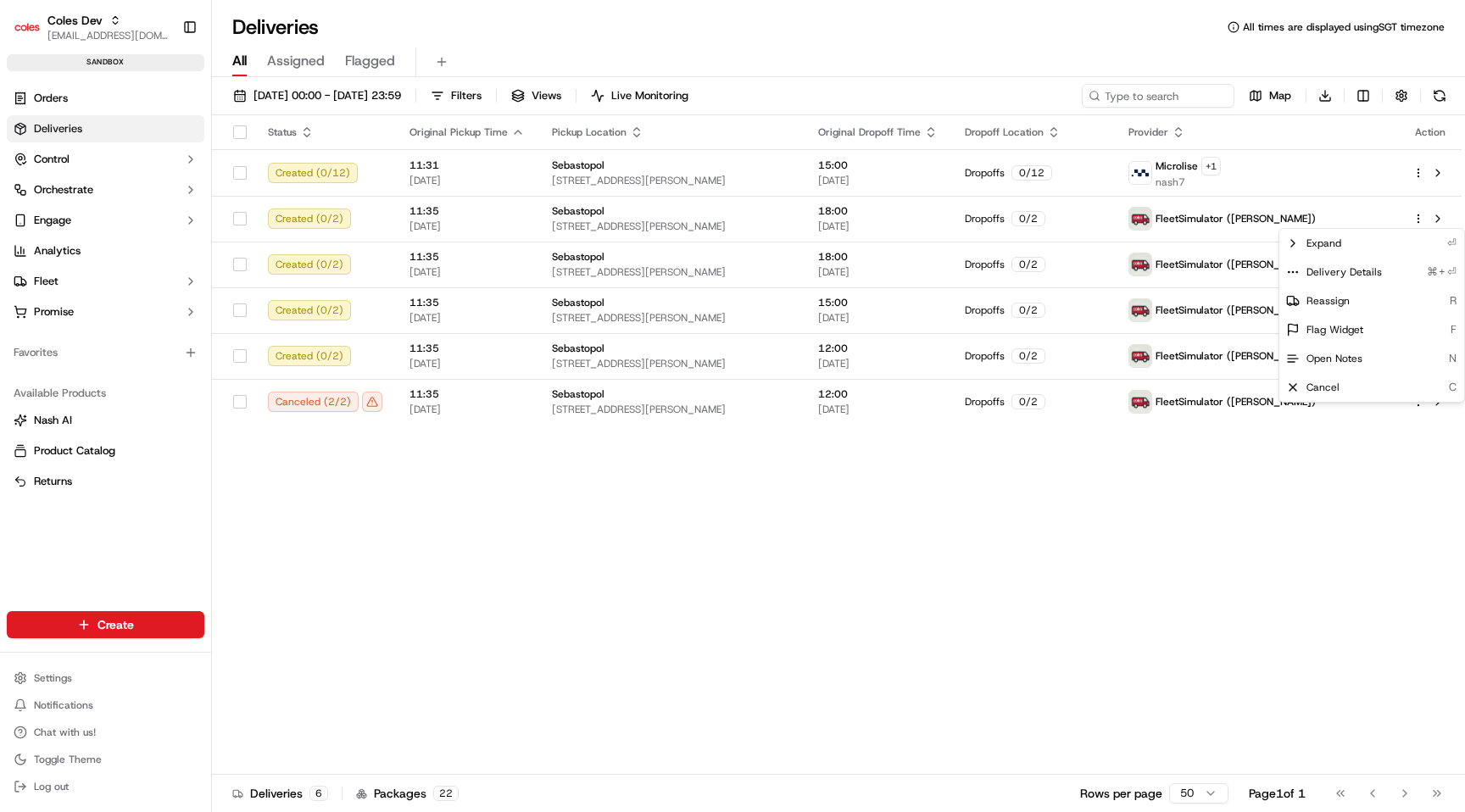
click at [1184, 488] on html "Coles Dev maksim@usenash.com Toggle Sidebar sandbox Orders Deliveries Control O…" at bounding box center [732, 406] width 1465 height 812
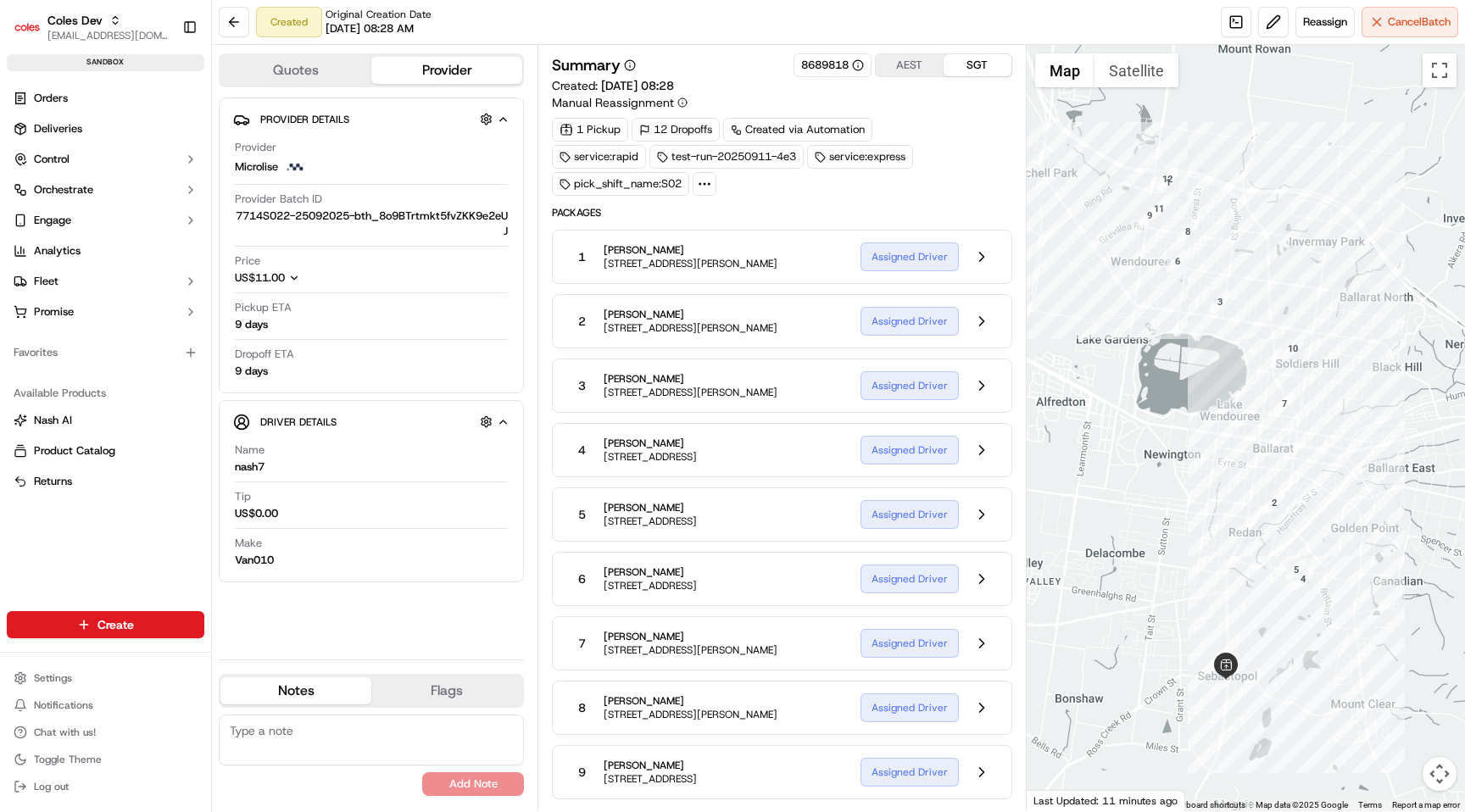
click at [709, 180] on icon at bounding box center [703, 184] width 15 height 15
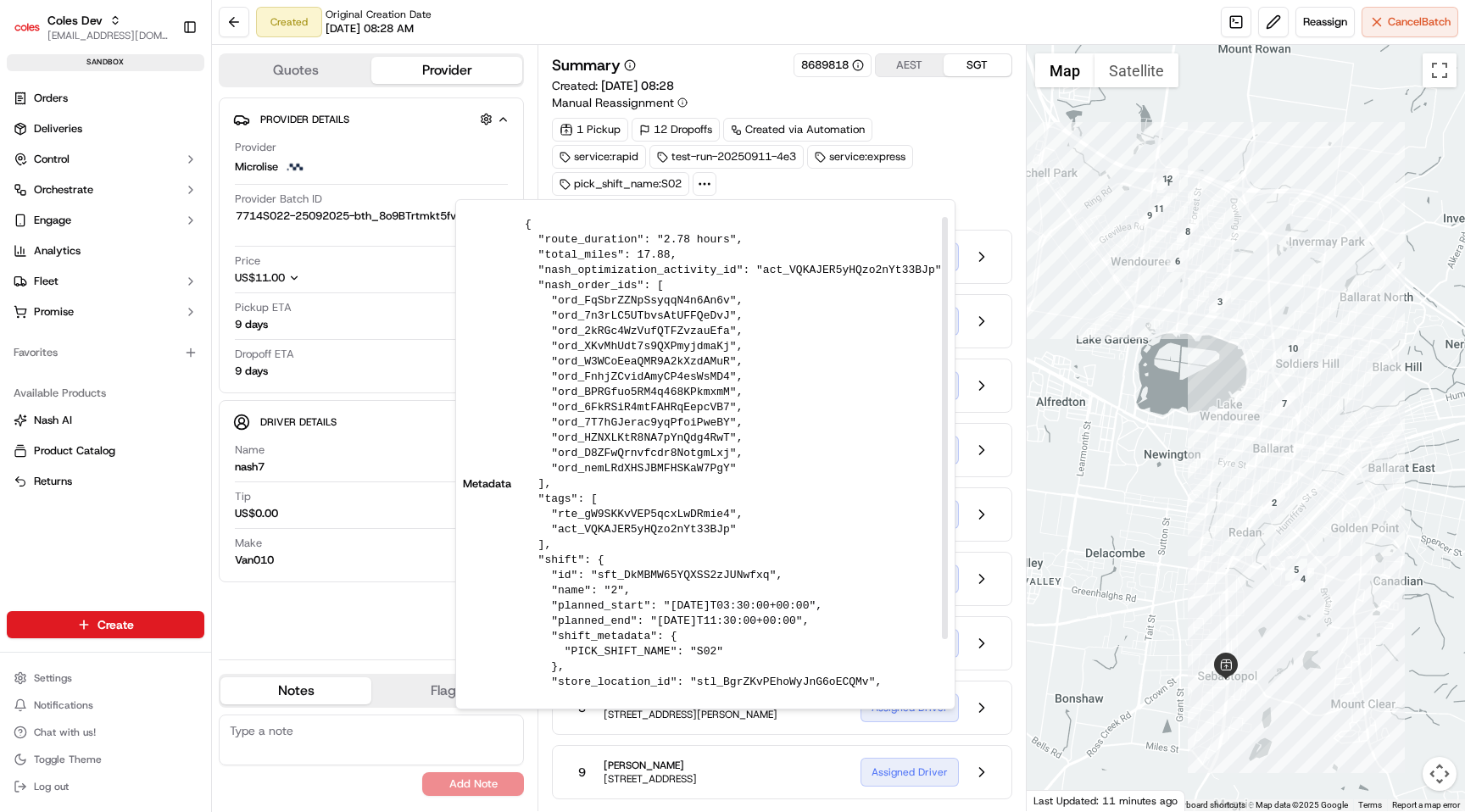
scroll to position [59, 0]
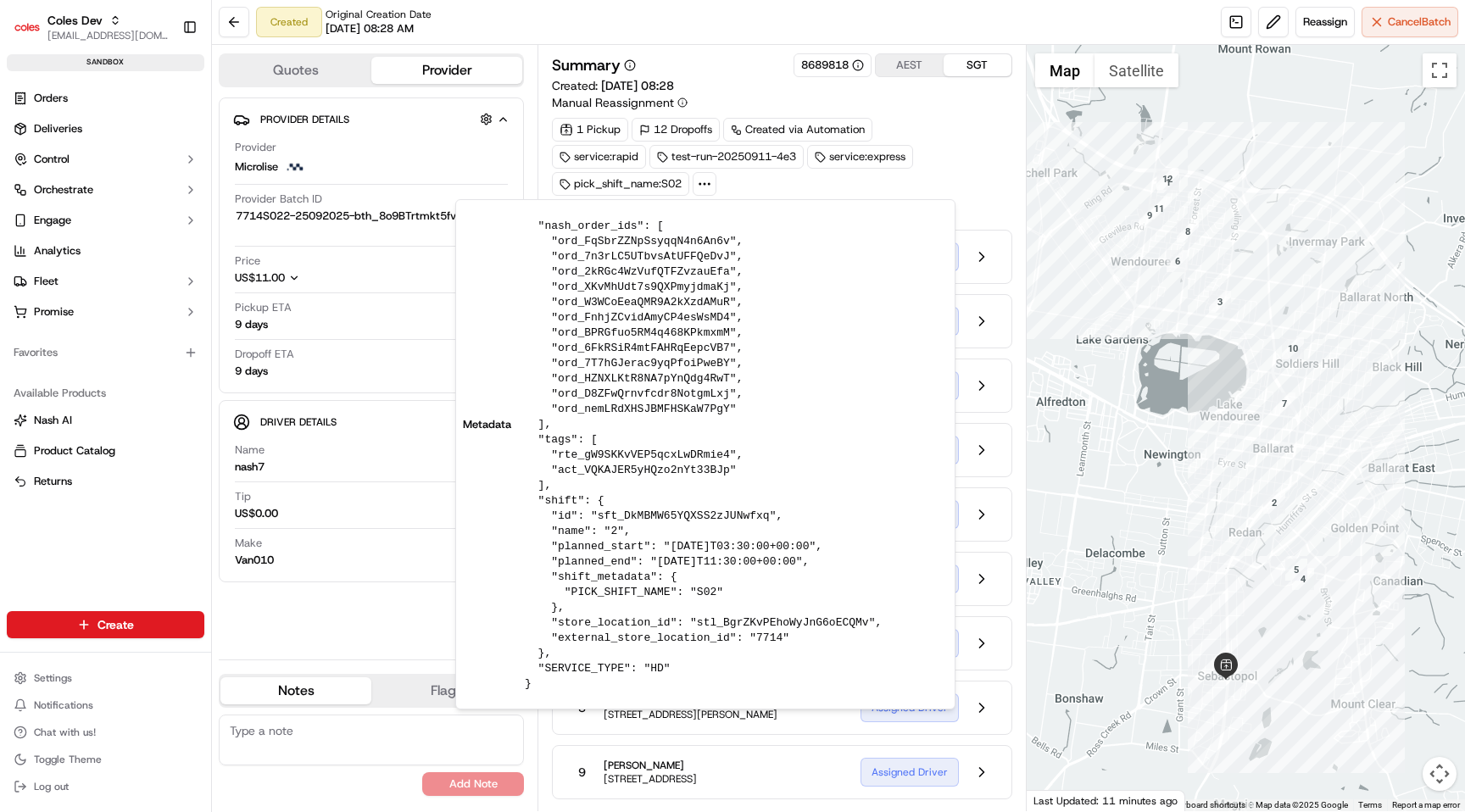
click at [961, 175] on div "service:rapid test-run-20250911-4e3 service:express pick_shift_name:S02" at bounding box center [781, 170] width 459 height 50
